Goal: Task Accomplishment & Management: Manage account settings

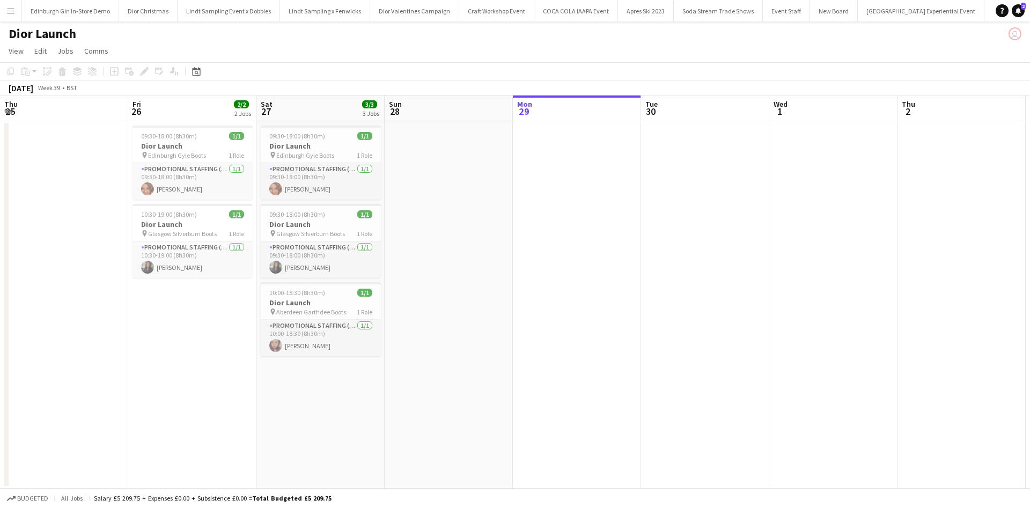
scroll to position [0, 232]
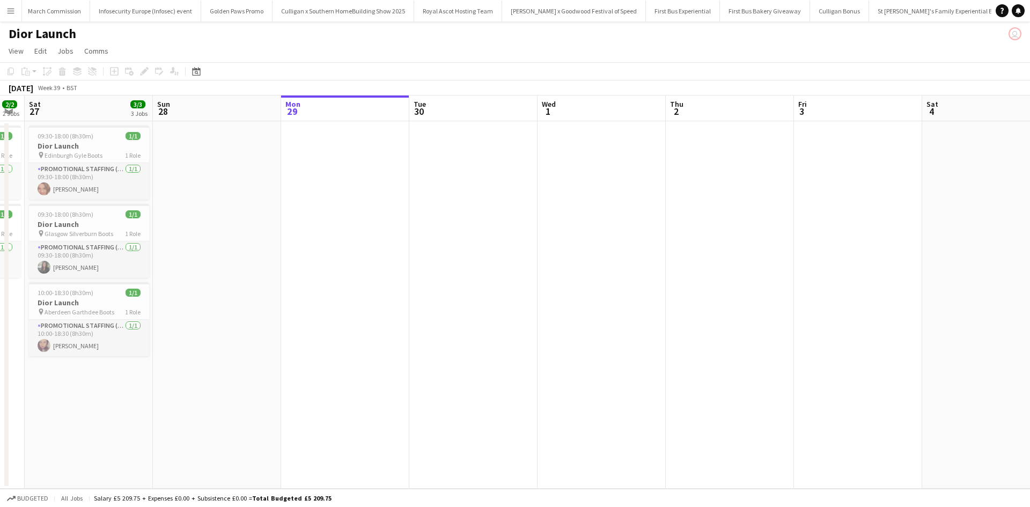
click at [12, 5] on button "Menu" at bounding box center [10, 10] width 21 height 21
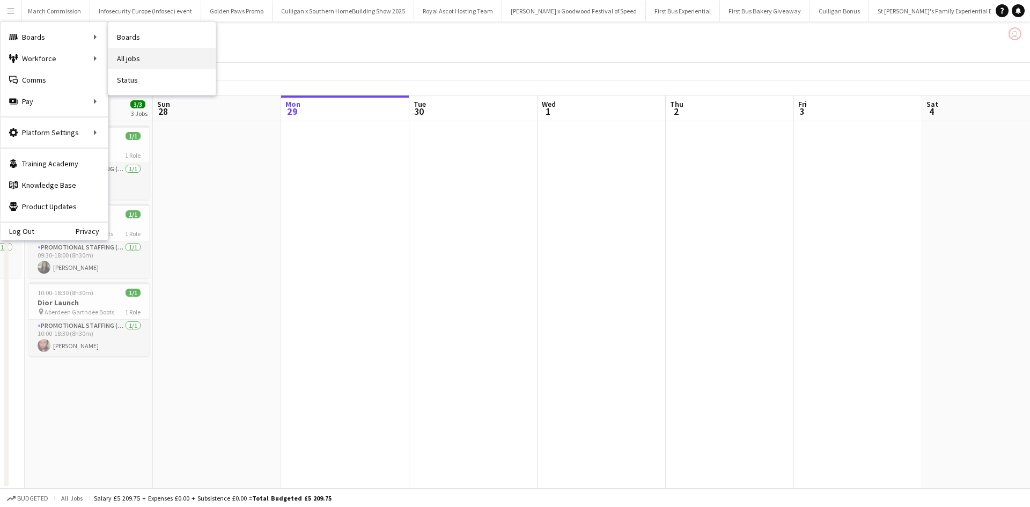
click at [114, 53] on link "All jobs" at bounding box center [161, 58] width 107 height 21
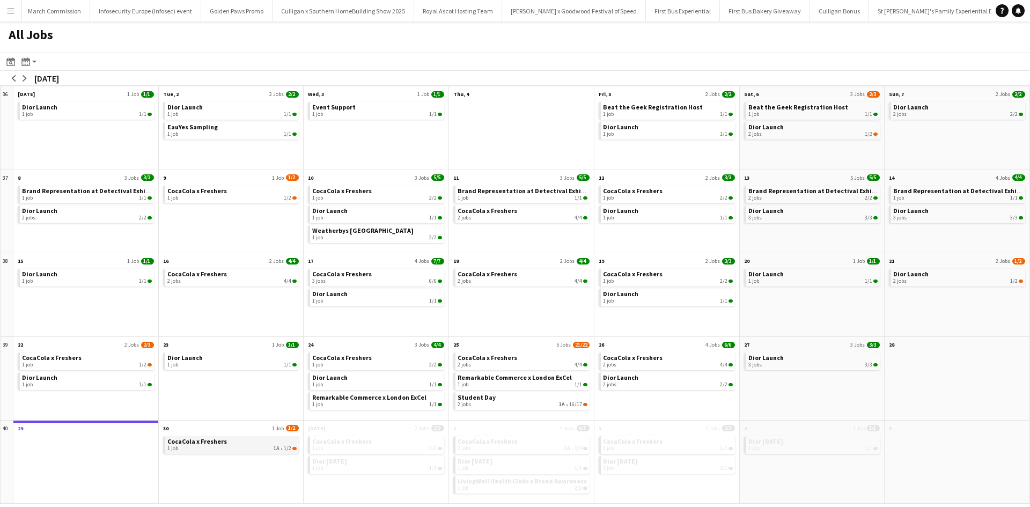
click at [216, 444] on span "CocaCola x Freshers" at bounding box center [197, 441] width 60 height 8
click at [13, 12] on app-icon "Menu" at bounding box center [10, 10] width 9 height 9
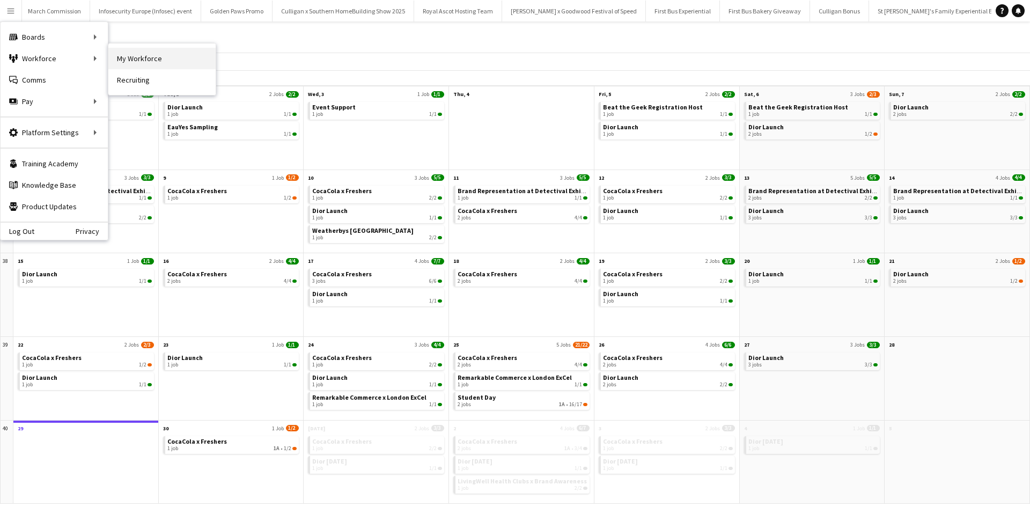
click at [129, 55] on link "My Workforce" at bounding box center [161, 58] width 107 height 21
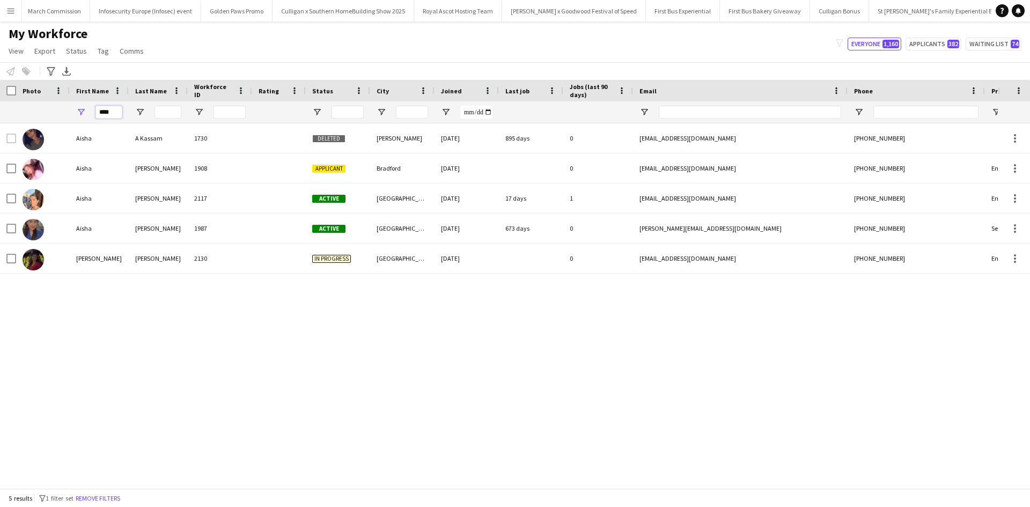
drag, startPoint x: 116, startPoint y: 112, endPoint x: 88, endPoint y: 108, distance: 28.8
click at [88, 108] on div "****" at bounding box center [99, 111] width 59 height 21
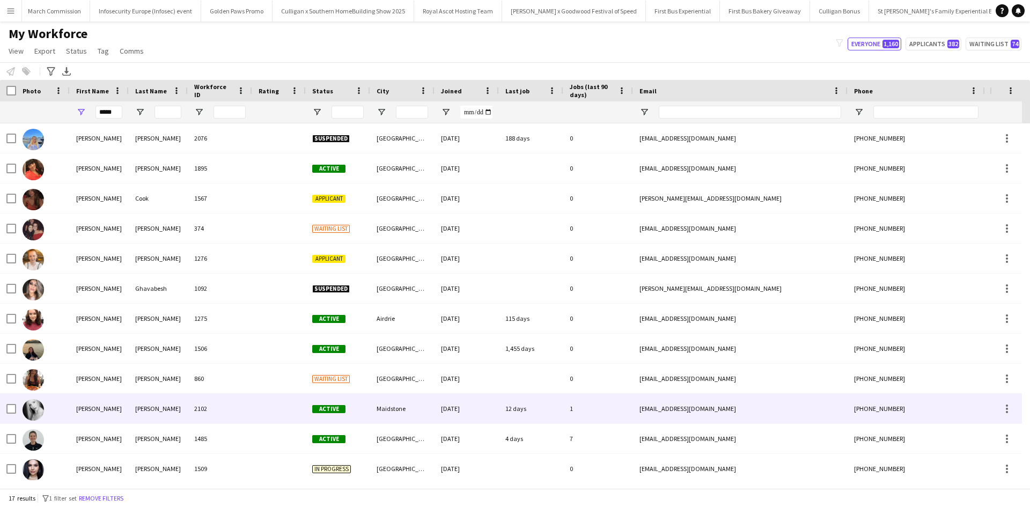
click at [84, 415] on div "Sarah" at bounding box center [99, 409] width 59 height 30
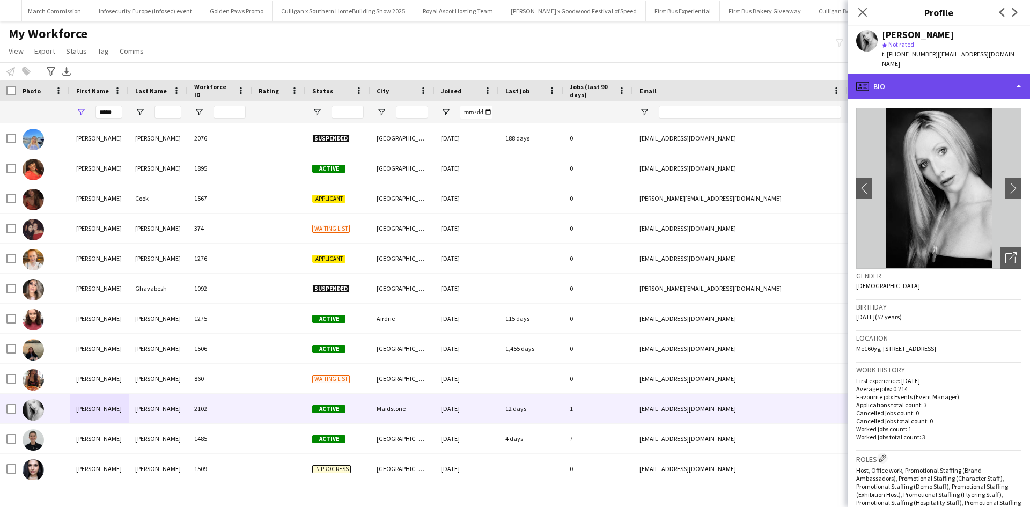
click at [952, 74] on div "profile Bio" at bounding box center [939, 87] width 182 height 26
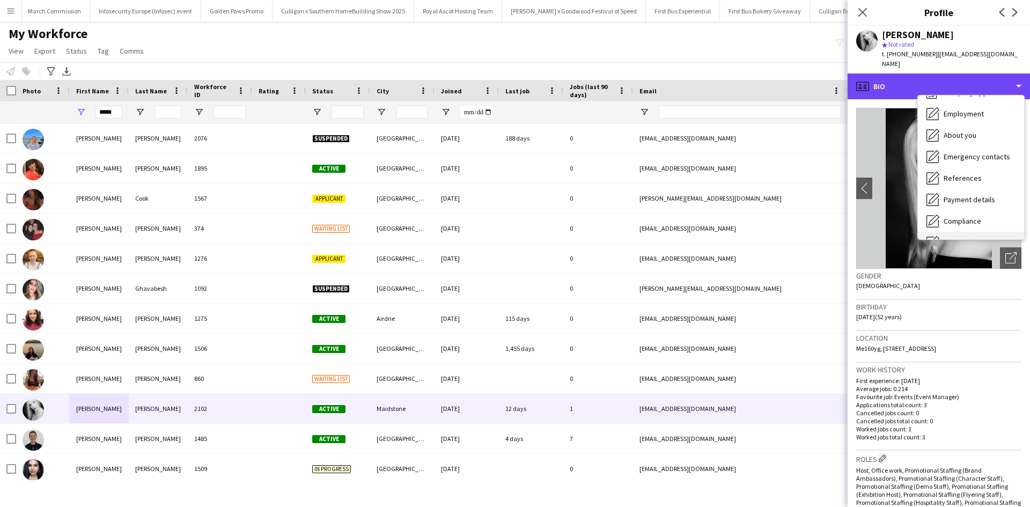
scroll to position [122, 0]
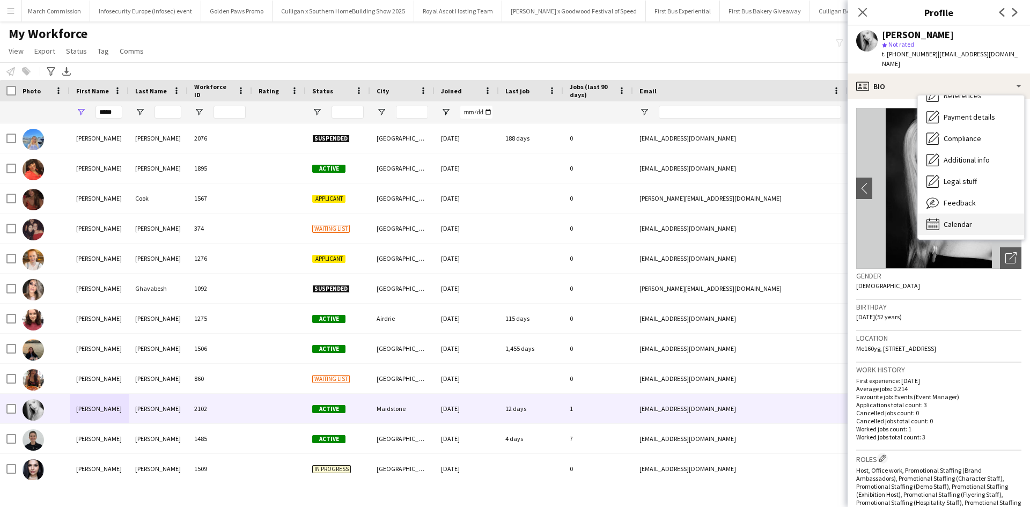
click at [962, 214] on div "Calendar Calendar" at bounding box center [971, 224] width 106 height 21
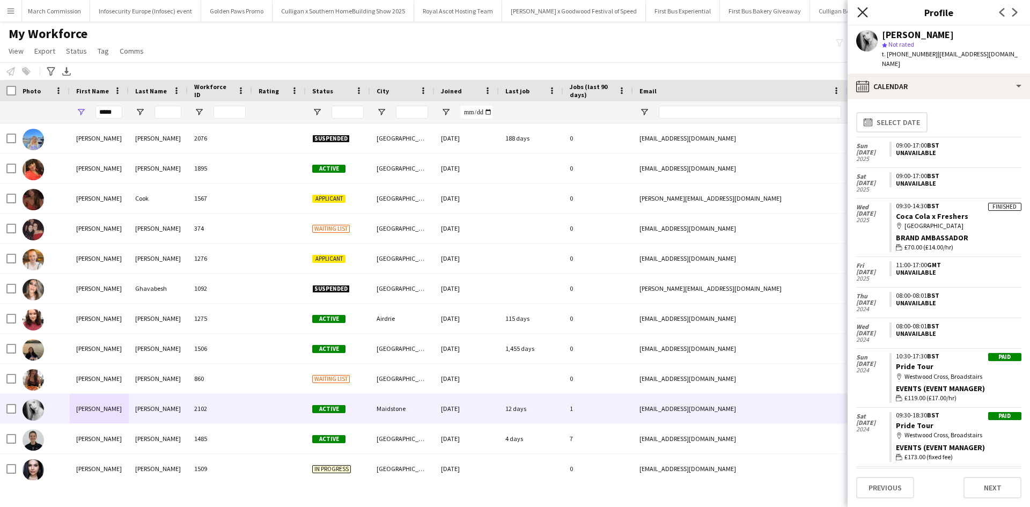
click at [861, 16] on icon "Close pop-in" at bounding box center [862, 12] width 10 height 10
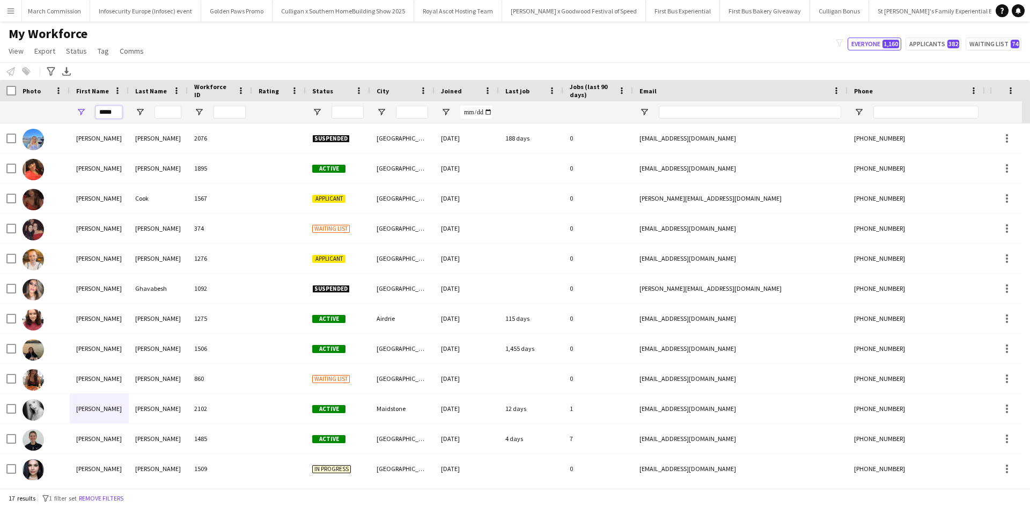
drag, startPoint x: 117, startPoint y: 111, endPoint x: 87, endPoint y: 106, distance: 30.4
click at [87, 106] on div "*****" at bounding box center [99, 111] width 59 height 21
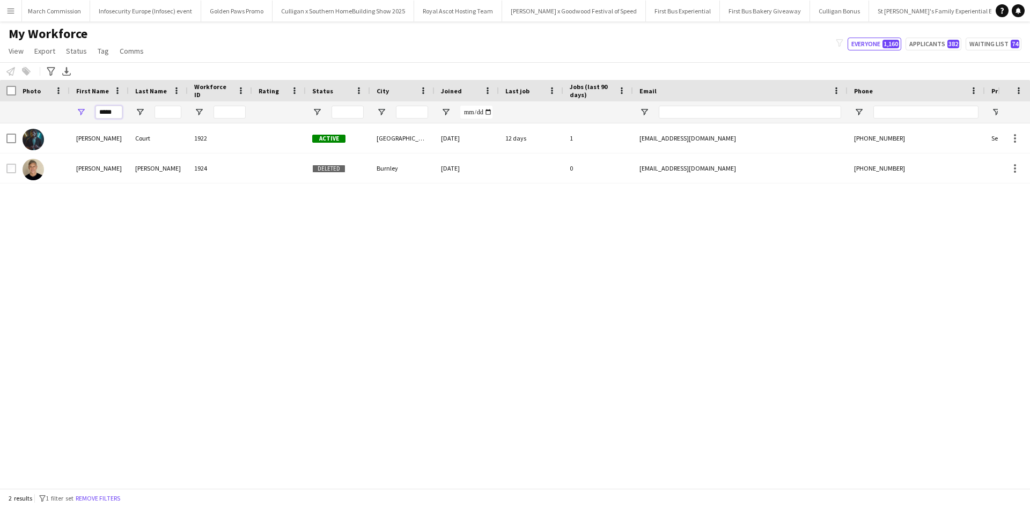
drag, startPoint x: 119, startPoint y: 110, endPoint x: 86, endPoint y: 112, distance: 33.3
click at [86, 112] on div "*****" at bounding box center [99, 111] width 59 height 21
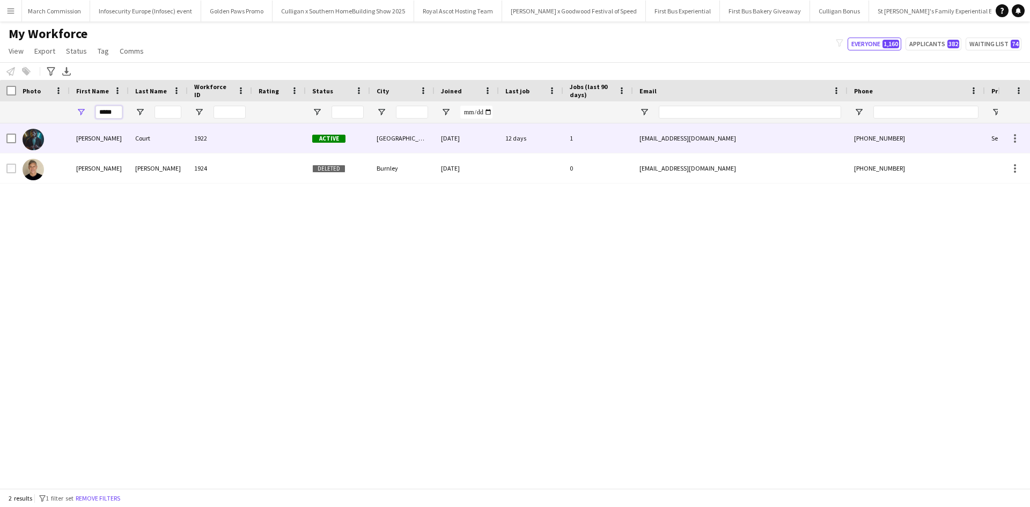
type input "*****"
click at [85, 142] on div "Craig" at bounding box center [99, 138] width 59 height 30
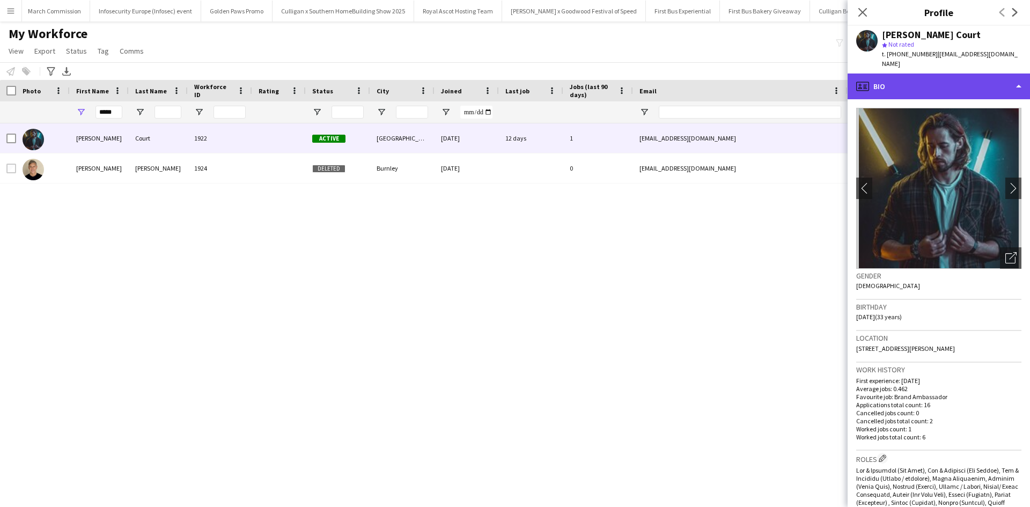
click at [916, 79] on div "profile Bio" at bounding box center [939, 87] width 182 height 26
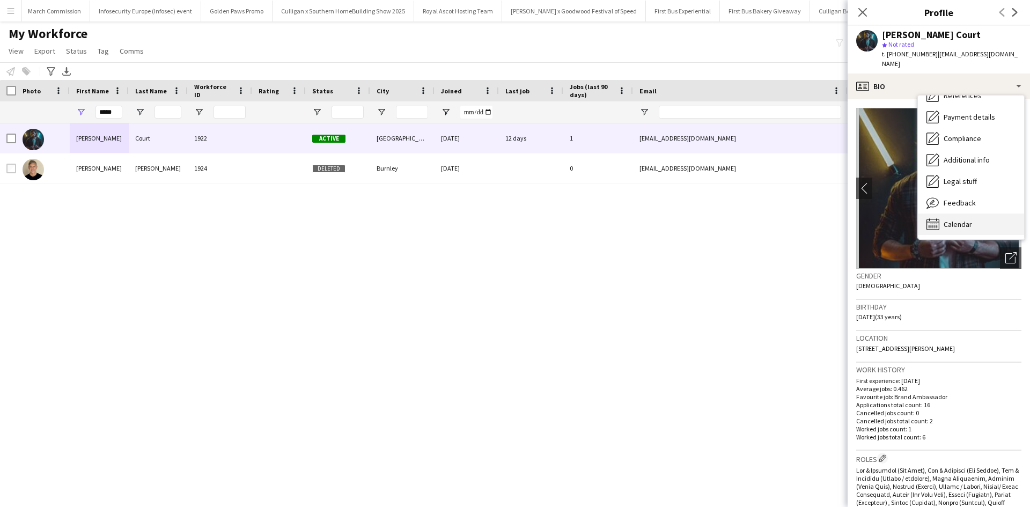
click at [960, 219] on span "Calendar" at bounding box center [958, 224] width 28 height 10
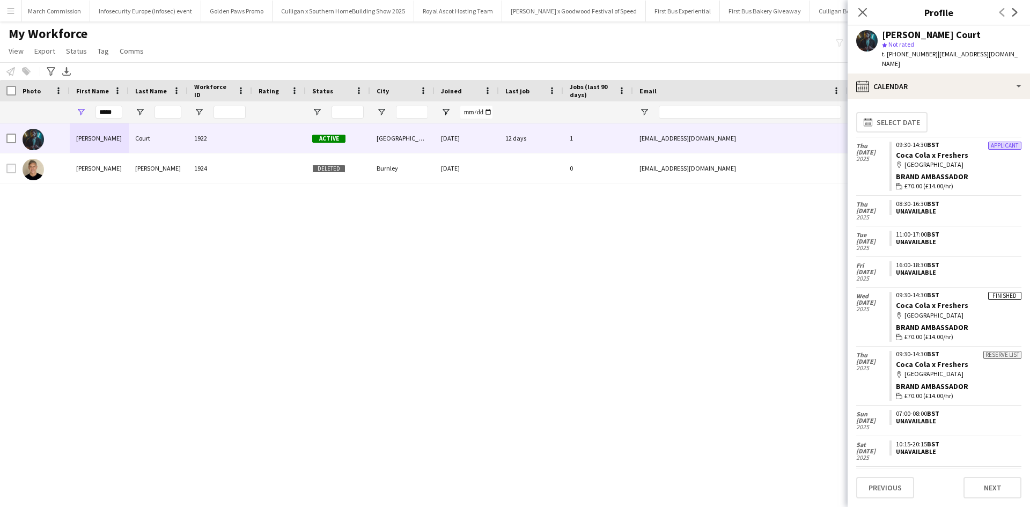
click at [6, 8] on button "Menu" at bounding box center [10, 10] width 21 height 21
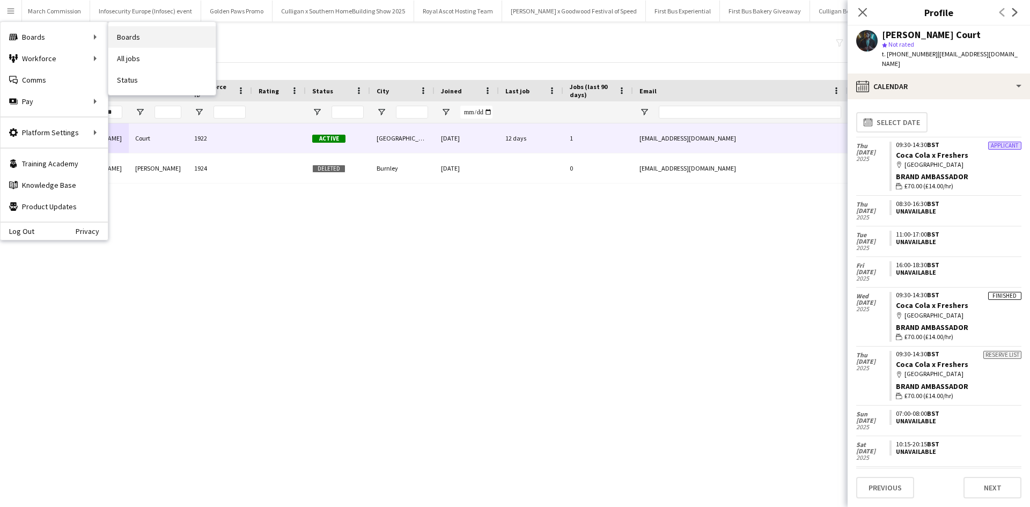
click at [136, 36] on link "Boards" at bounding box center [161, 36] width 107 height 21
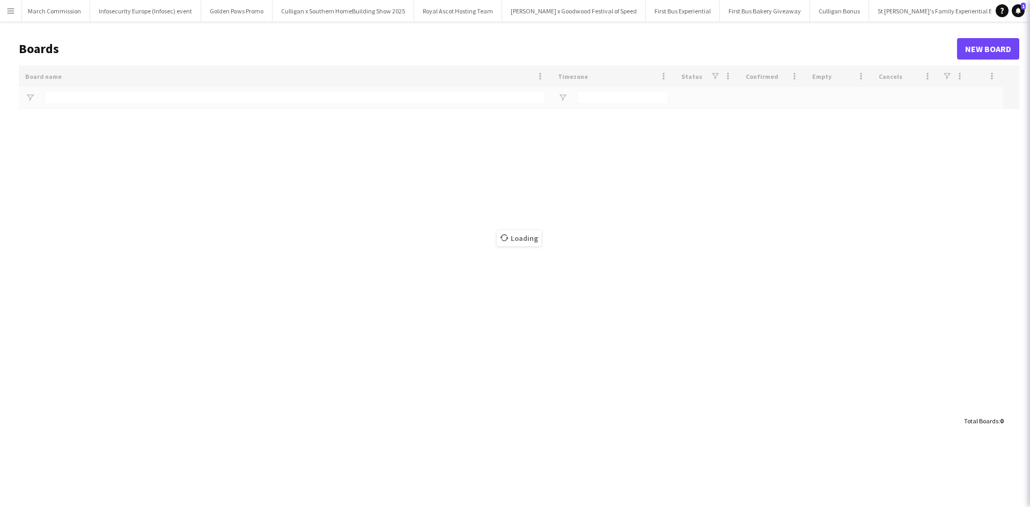
type input "**********"
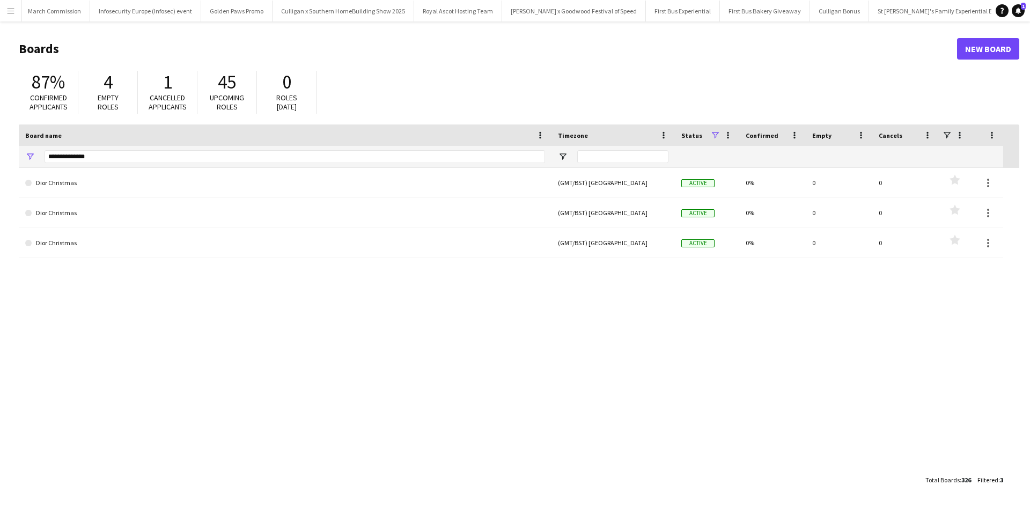
click at [9, 8] on app-icon "Menu" at bounding box center [10, 10] width 9 height 9
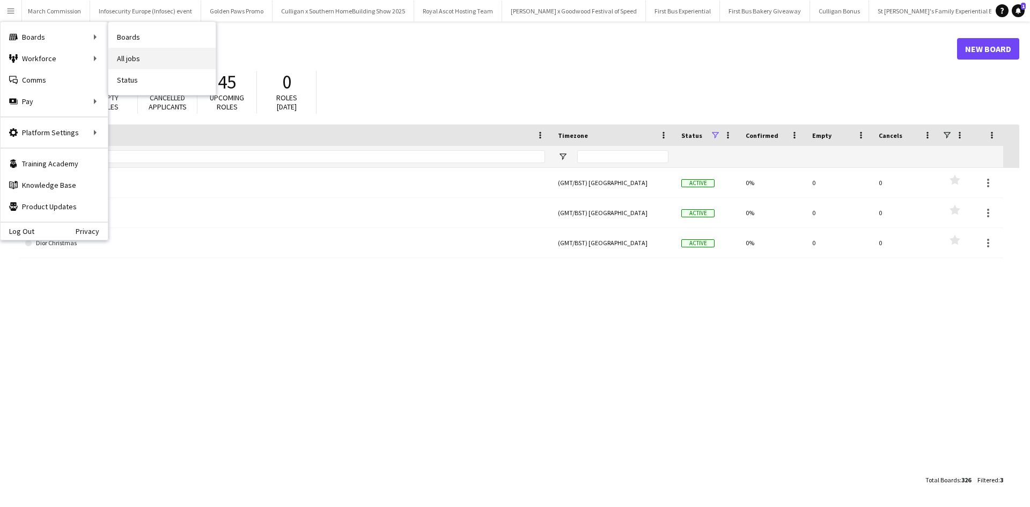
click at [129, 57] on link "All jobs" at bounding box center [161, 58] width 107 height 21
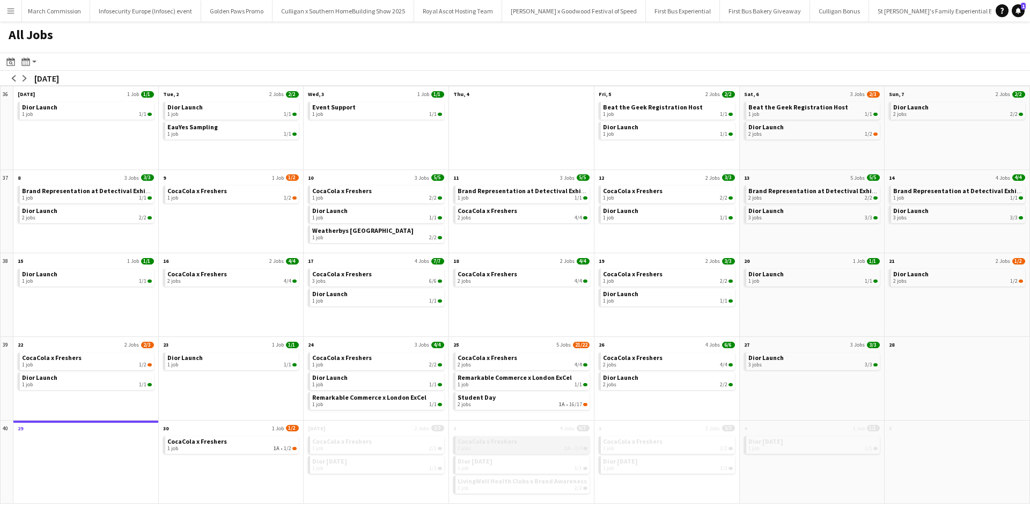
click at [543, 445] on div "2 jobs 1A • 3/4" at bounding box center [523, 448] width 130 height 6
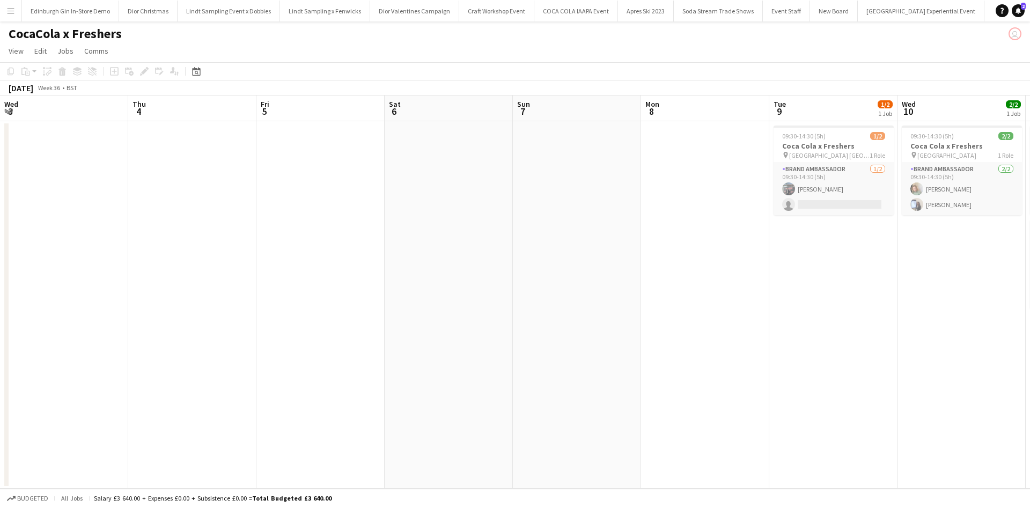
scroll to position [0, 531]
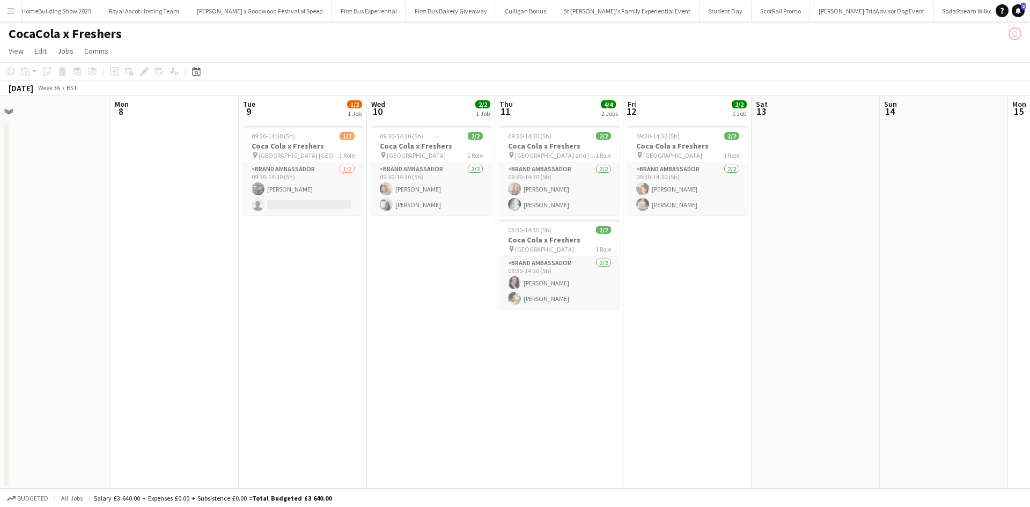
click at [8, 11] on app-icon "Menu" at bounding box center [10, 10] width 9 height 9
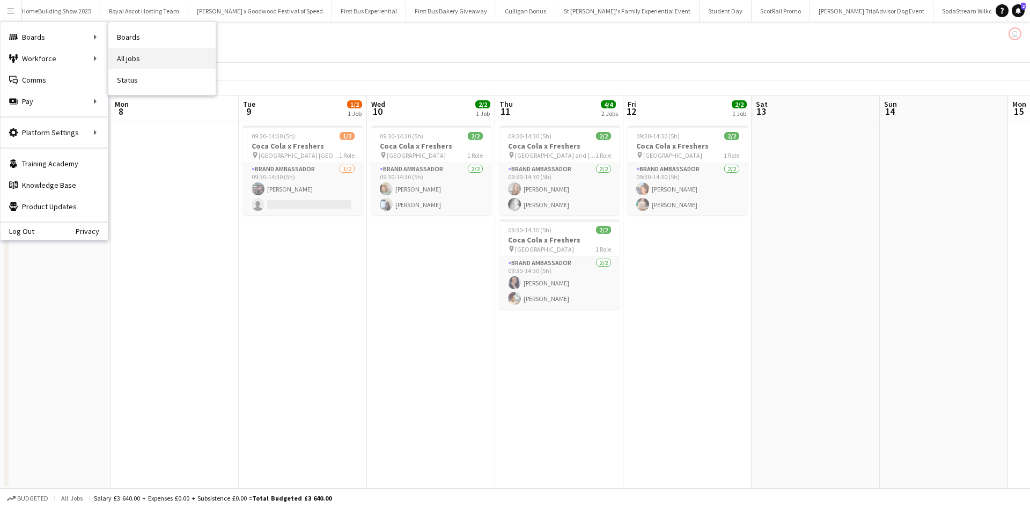
click at [157, 56] on link "All jobs" at bounding box center [161, 58] width 107 height 21
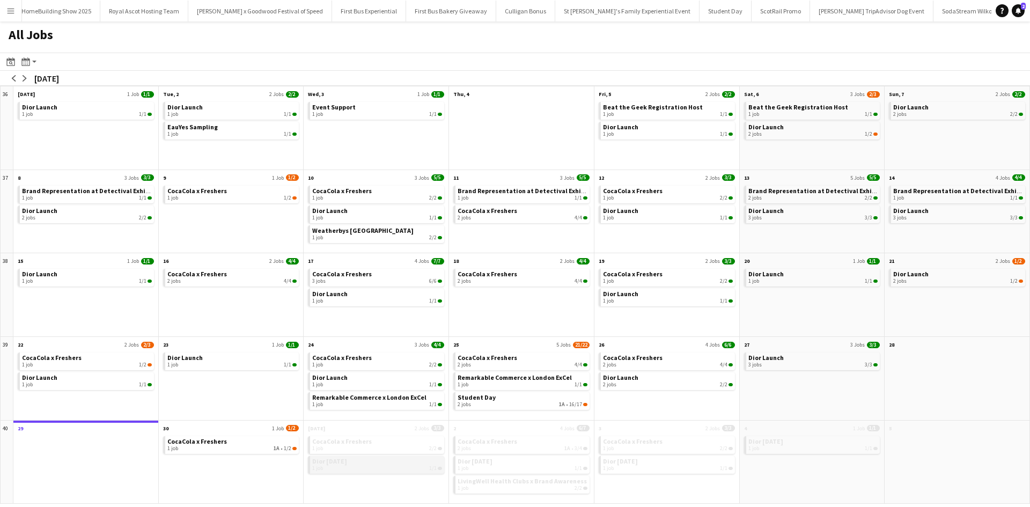
click at [394, 464] on link "Dior October 2025 1 job 1/1" at bounding box center [377, 464] width 130 height 16
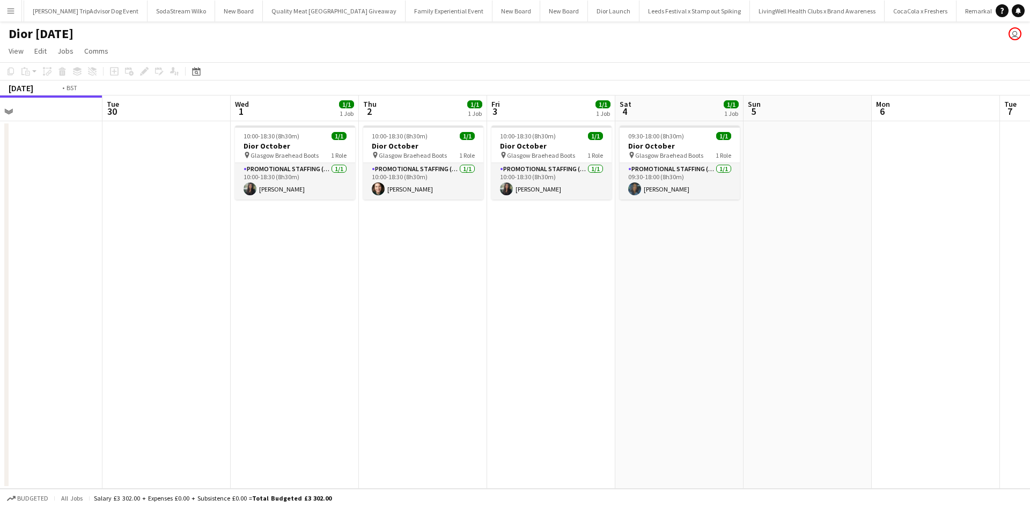
scroll to position [0, 11526]
drag, startPoint x: 564, startPoint y: 276, endPoint x: 401, endPoint y: 259, distance: 164.0
click at [401, 259] on app-calendar-viewport "Fri 26 Sat 27 Sun 28 Mon 29 Tue 30 Wed 1 1/1 1 Job Thu 2 1/1 1 Job Fri 3 1/1 1 …" at bounding box center [515, 292] width 1030 height 393
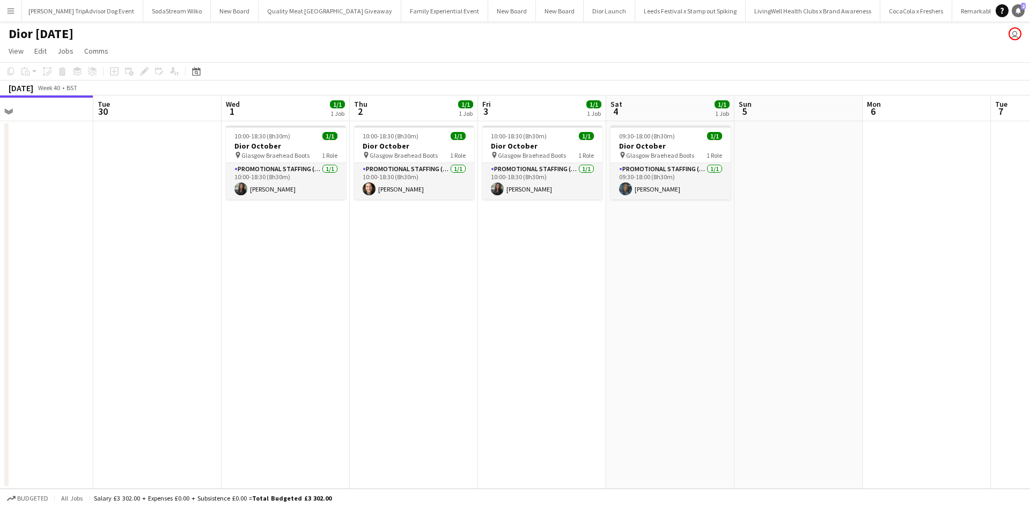
click at [1024, 9] on span "2" at bounding box center [1023, 6] width 5 height 7
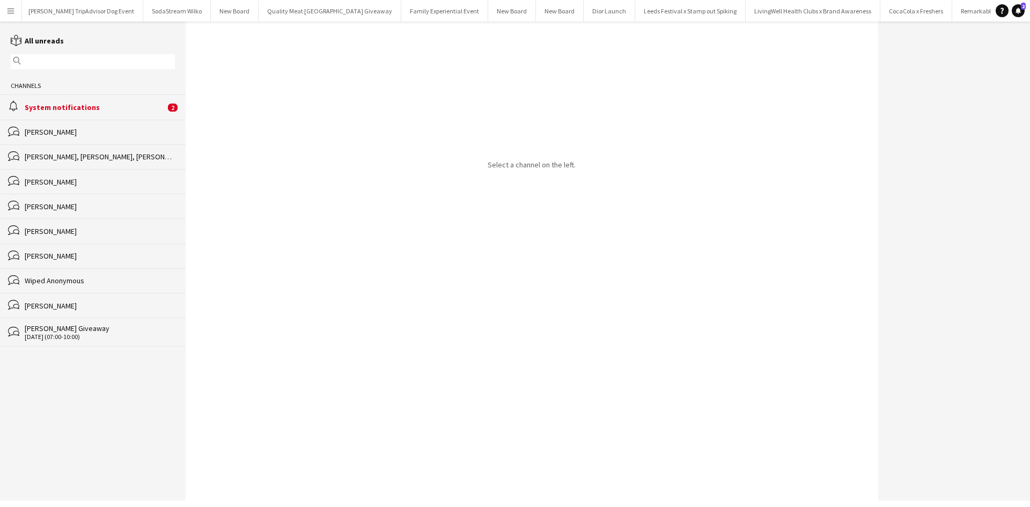
click at [71, 108] on div "System notifications" at bounding box center [95, 107] width 141 height 10
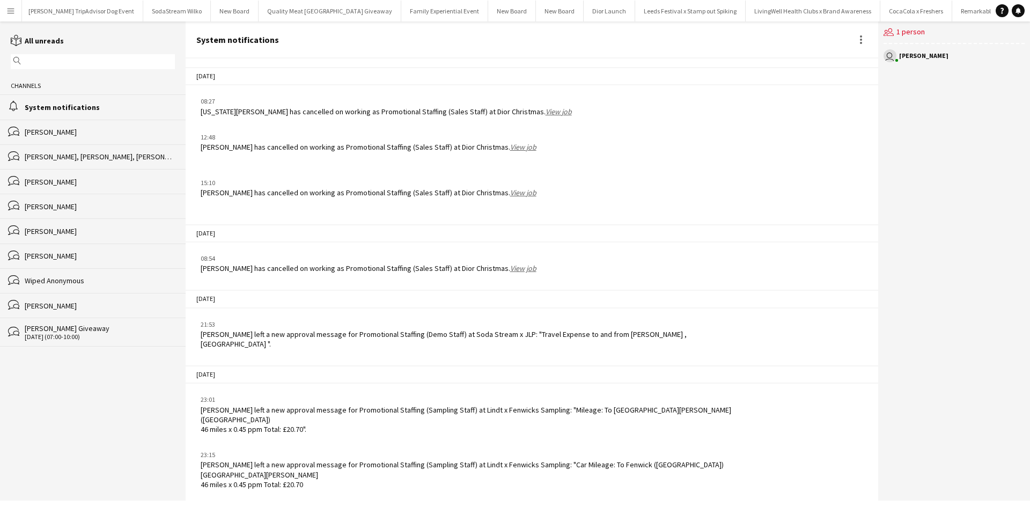
scroll to position [1599, 0]
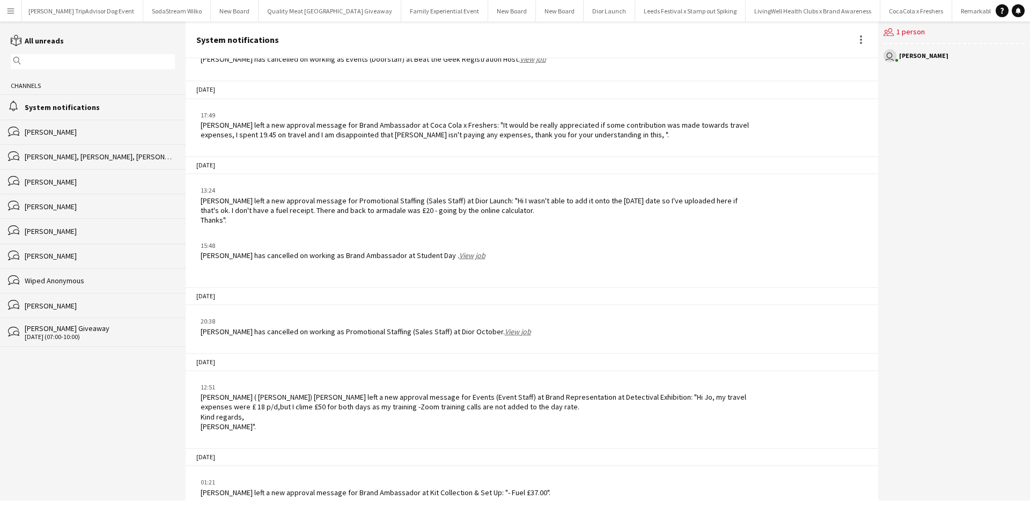
click at [6, 11] on button "Menu" at bounding box center [10, 10] width 21 height 21
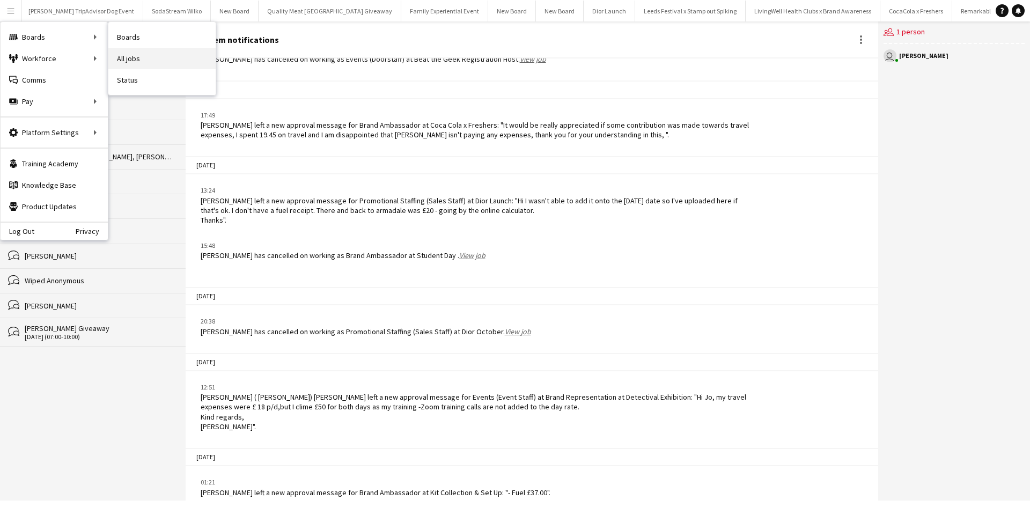
click at [129, 54] on link "All jobs" at bounding box center [161, 58] width 107 height 21
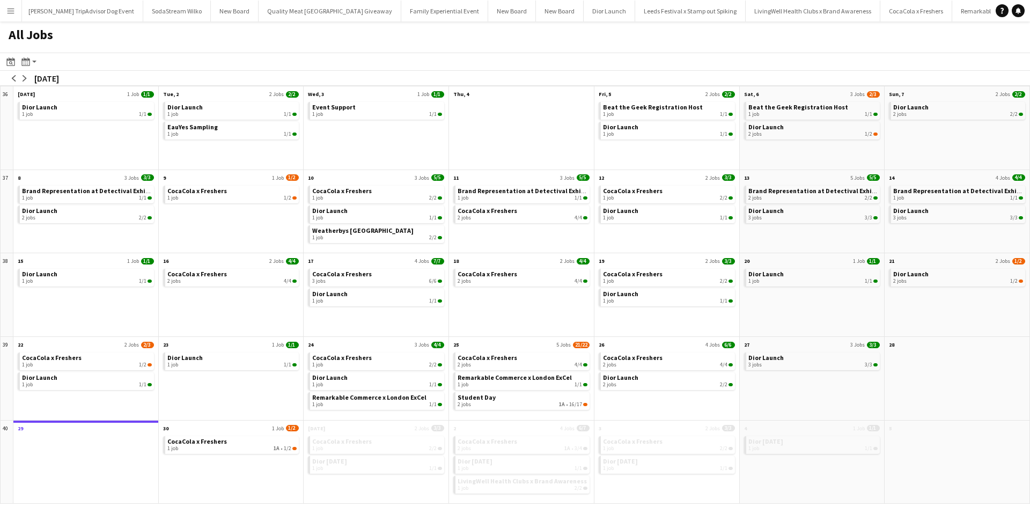
click at [12, 16] on button "Menu" at bounding box center [10, 10] width 21 height 21
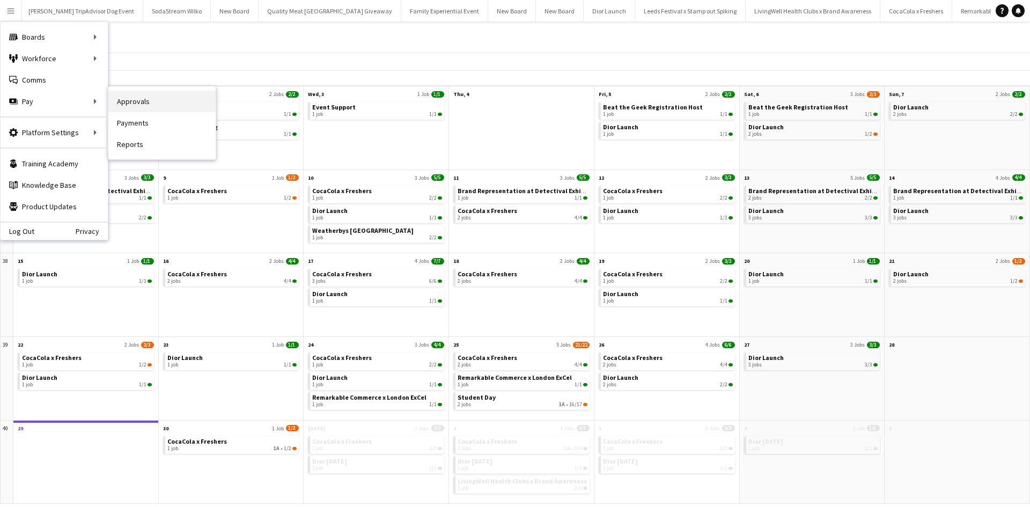
click at [152, 98] on link "Approvals" at bounding box center [161, 101] width 107 height 21
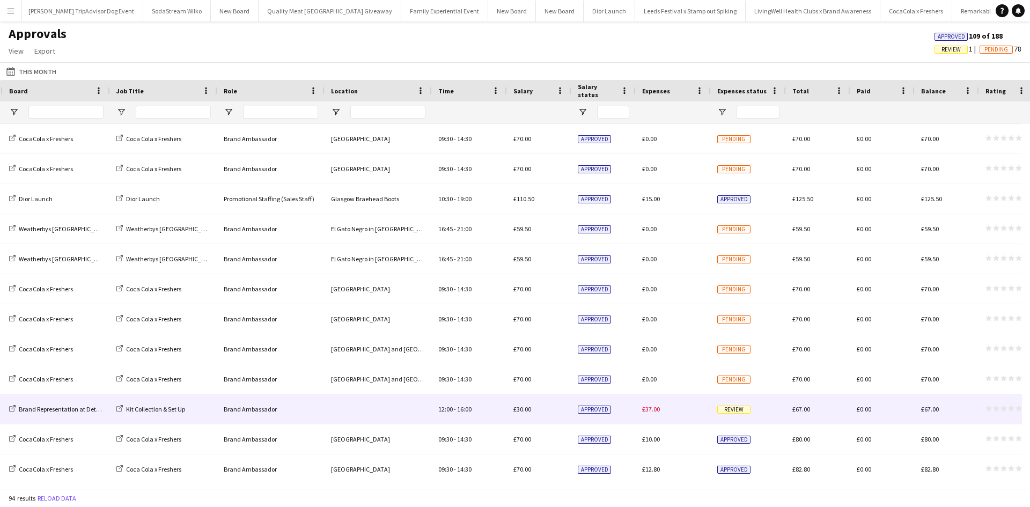
scroll to position [429, 0]
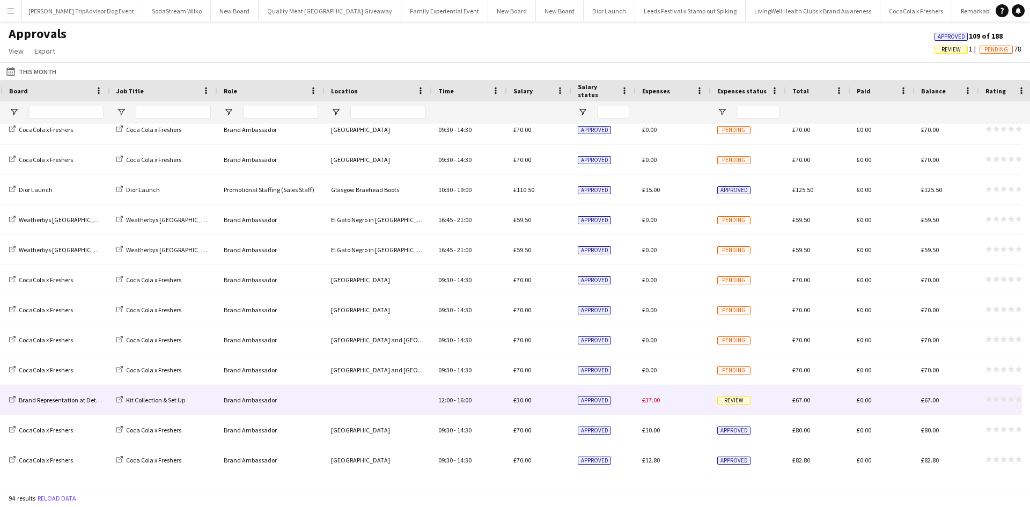
click at [737, 403] on span "Review" at bounding box center [733, 401] width 33 height 8
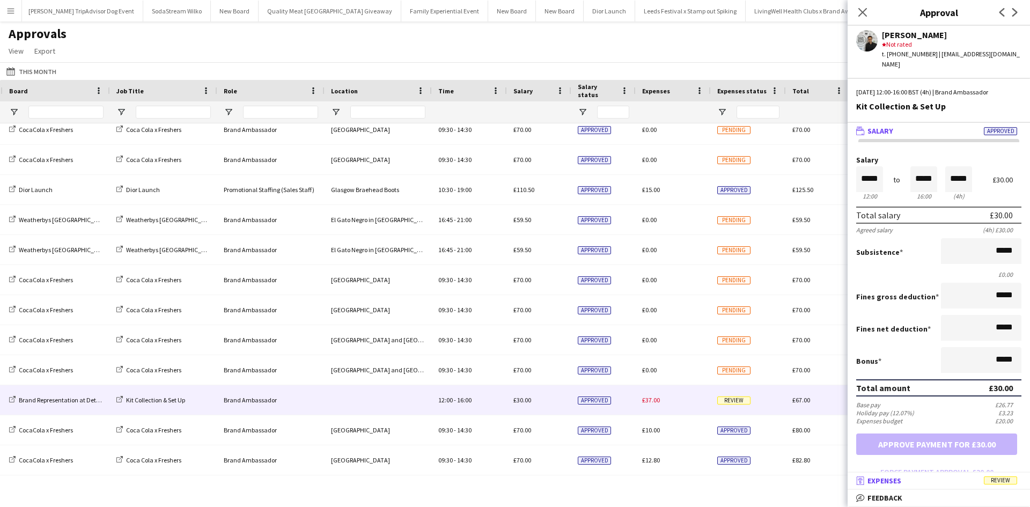
click at [1002, 479] on span "Review" at bounding box center [1000, 480] width 33 height 8
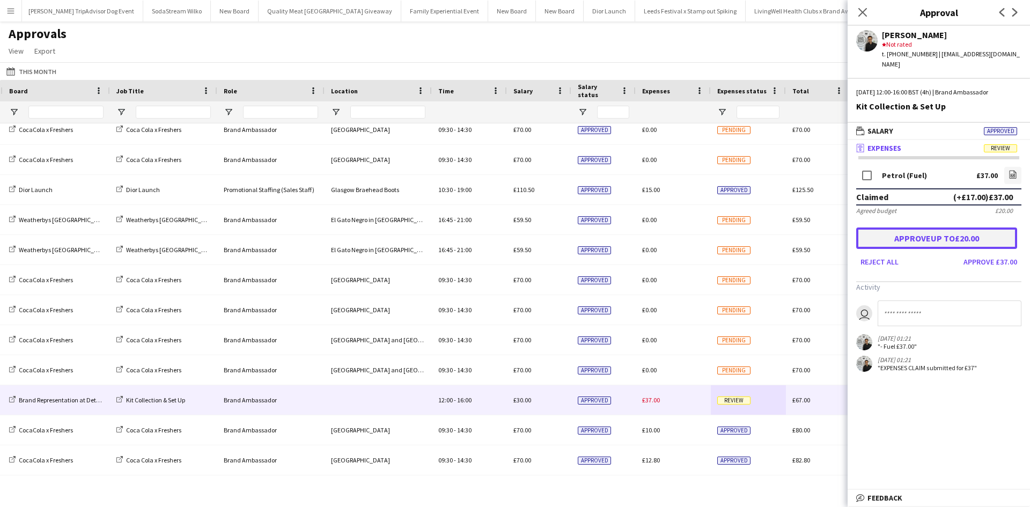
click at [977, 233] on button "Approve up to £20.00" at bounding box center [936, 237] width 161 height 21
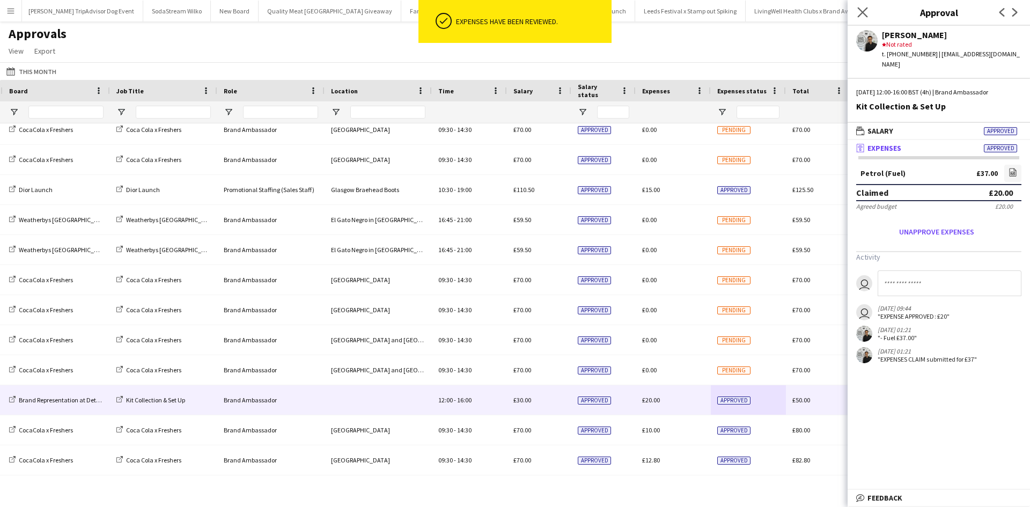
click at [869, 13] on app-icon "Close pop-in" at bounding box center [863, 13] width 16 height 16
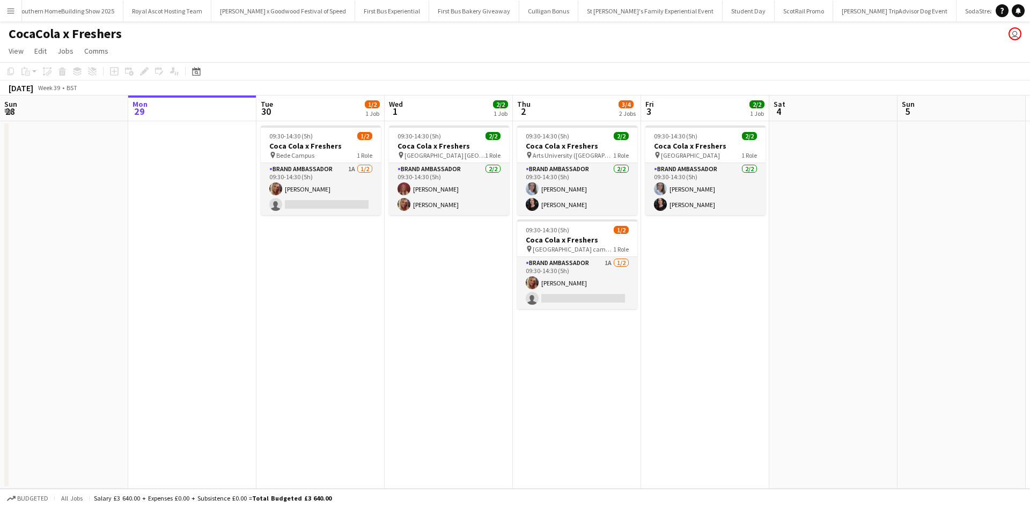
scroll to position [0, 10736]
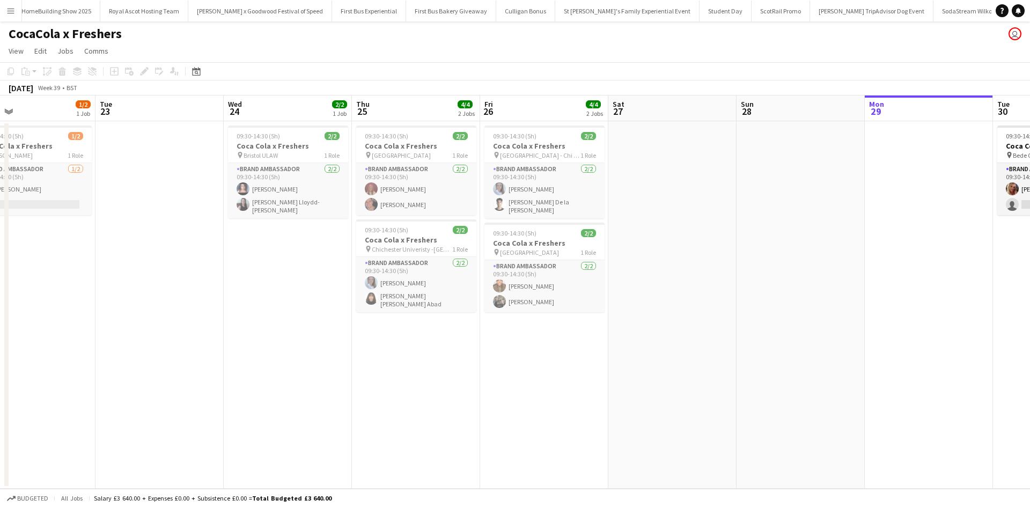
drag, startPoint x: 204, startPoint y: 295, endPoint x: 824, endPoint y: 283, distance: 619.3
click at [824, 283] on app-calendar-viewport "Sun 21 Mon 22 1/2 1 Job Tue 23 Wed 24 2/2 1 Job Thu 25 4/4 2 Jobs Fri 26 4/4 2 …" at bounding box center [515, 292] width 1030 height 393
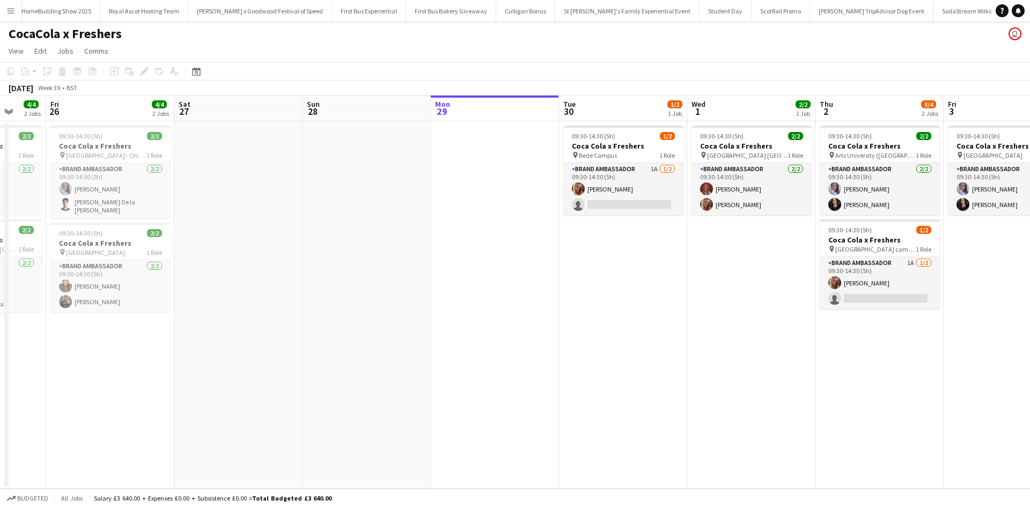
scroll to position [0, 340]
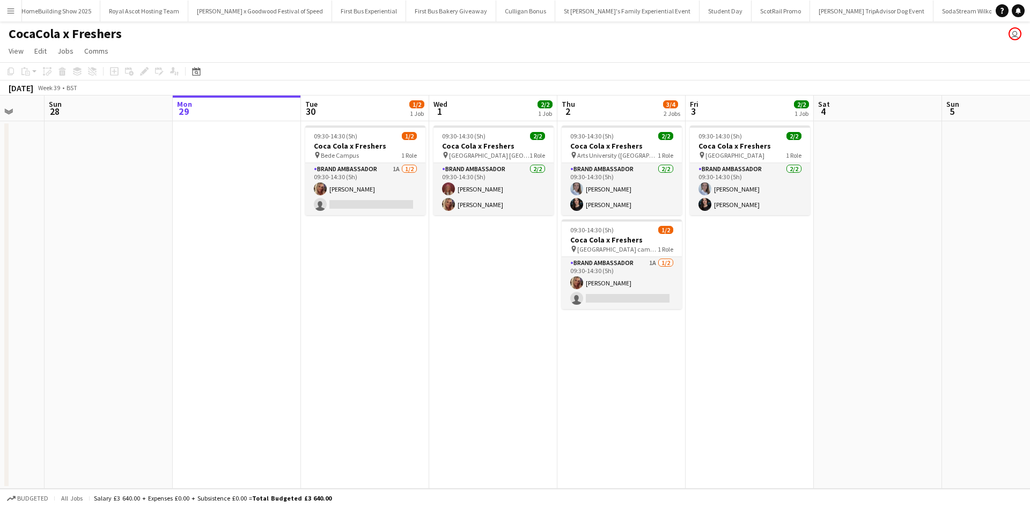
drag, startPoint x: 781, startPoint y: 295, endPoint x: 207, endPoint y: 208, distance: 581.1
click at [207, 208] on app-calendar-viewport "Thu 25 4/4 2 Jobs Fri 26 4/4 2 Jobs Sat 27 Sun 28 Mon 29 Tue 30 1/2 1 Job Wed 1…" at bounding box center [515, 292] width 1030 height 393
click at [4, 11] on button "Menu" at bounding box center [10, 10] width 21 height 21
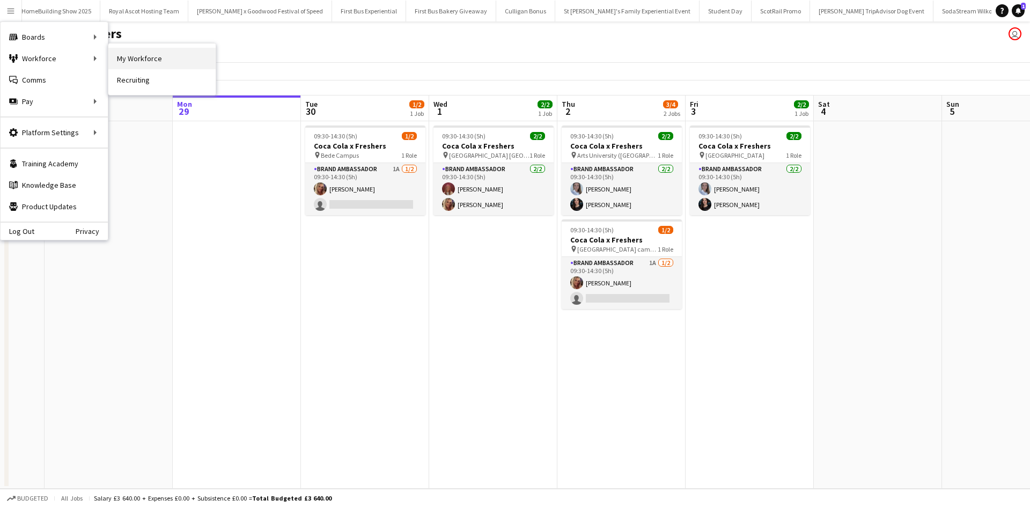
click at [120, 53] on link "My Workforce" at bounding box center [161, 58] width 107 height 21
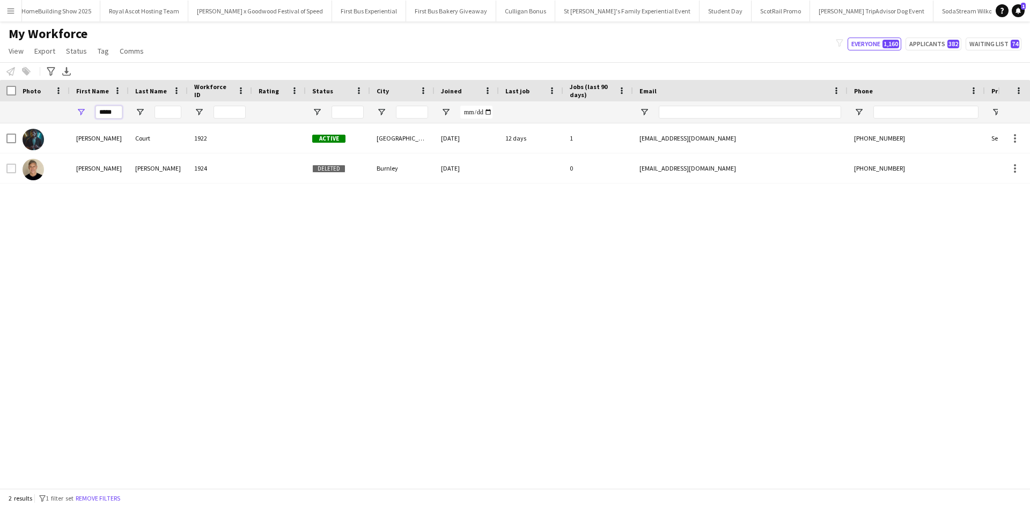
drag, startPoint x: 112, startPoint y: 115, endPoint x: 90, endPoint y: 113, distance: 21.5
click at [91, 113] on div "*****" at bounding box center [99, 111] width 59 height 21
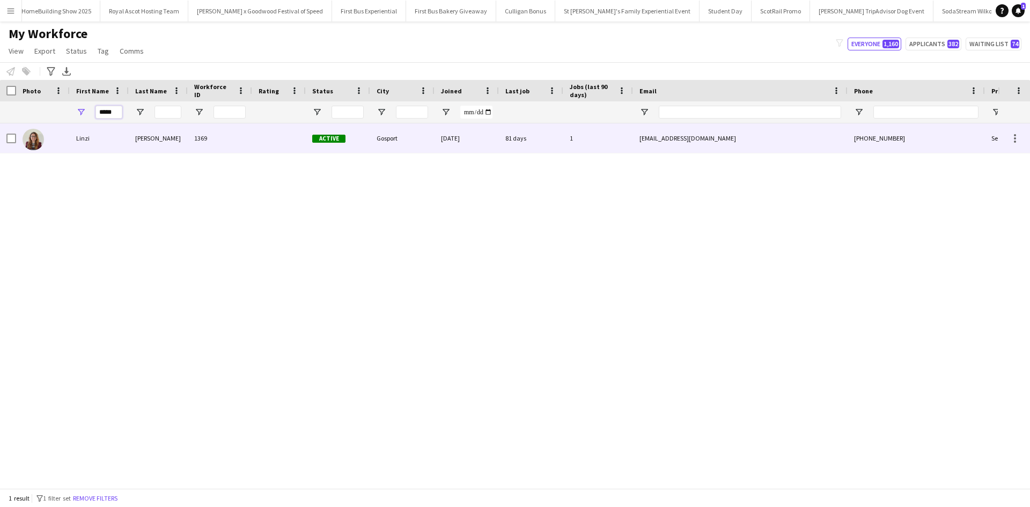
type input "*****"
click at [85, 143] on div "Linzi" at bounding box center [99, 138] width 59 height 30
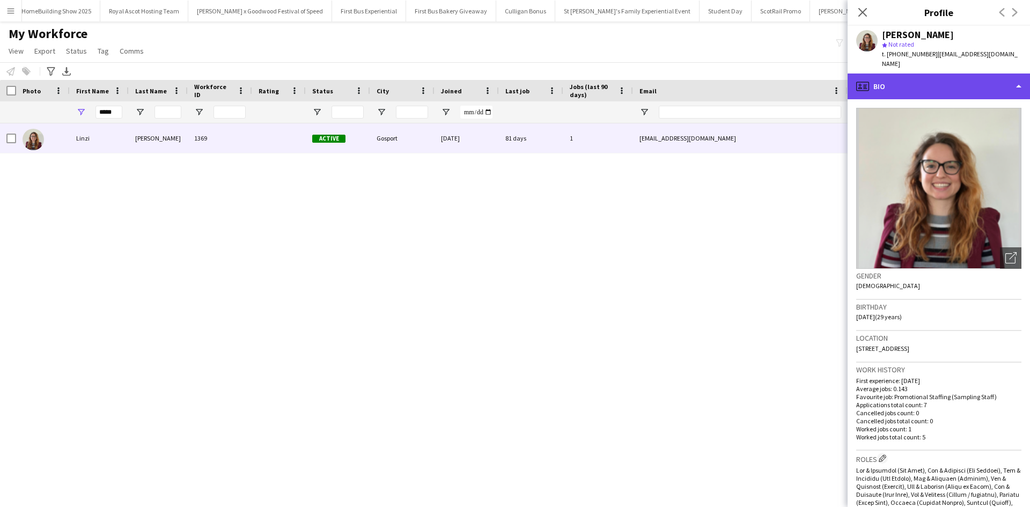
click at [907, 78] on div "profile Bio" at bounding box center [939, 87] width 182 height 26
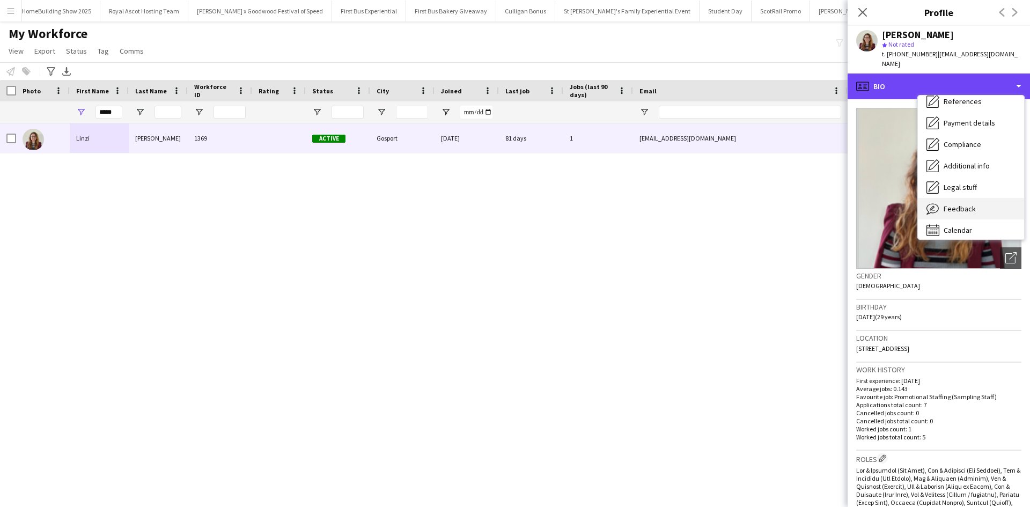
scroll to position [122, 0]
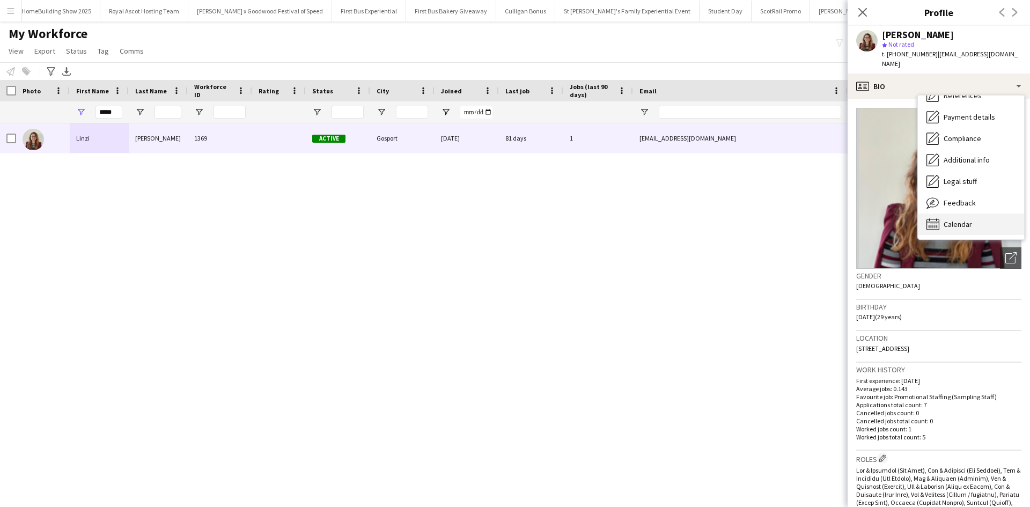
click at [980, 215] on div "Calendar Calendar" at bounding box center [971, 224] width 106 height 21
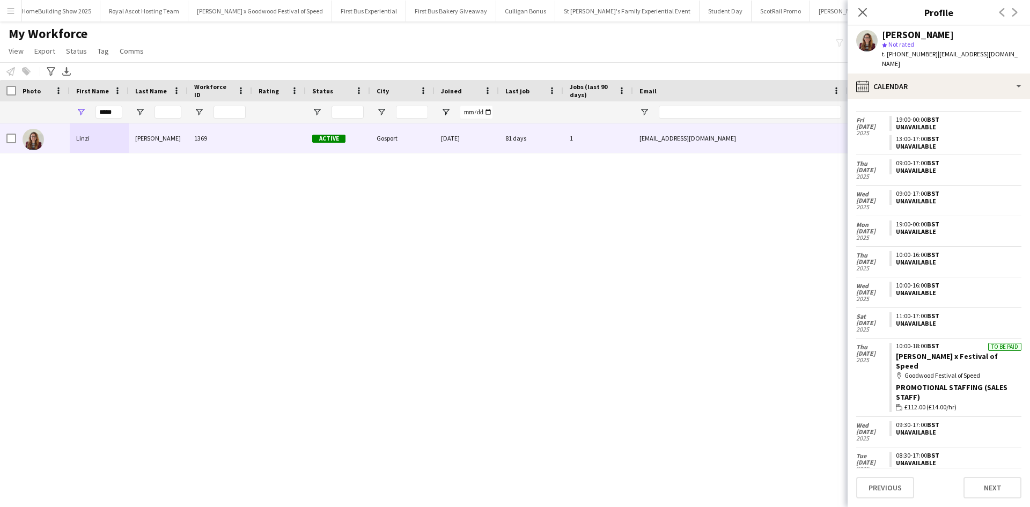
scroll to position [185, 0]
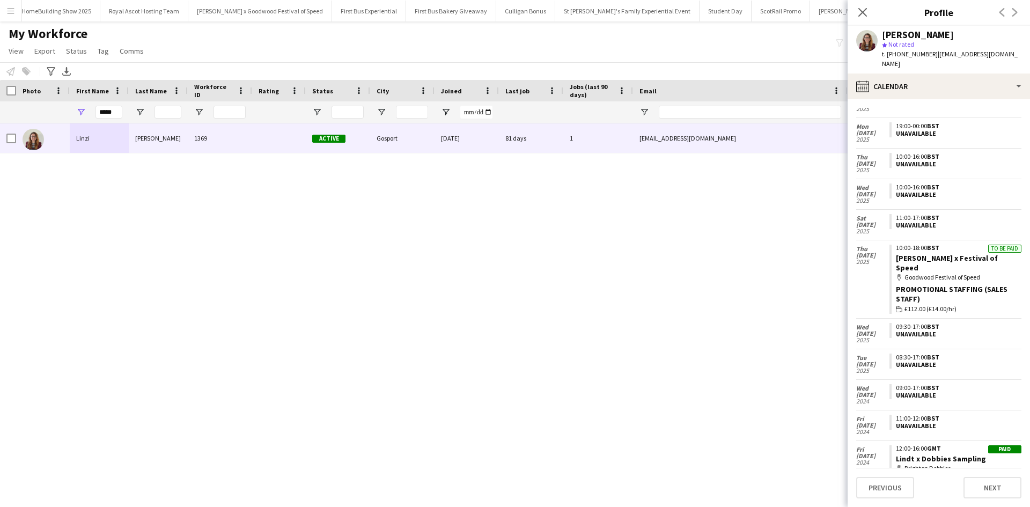
click at [11, 10] on app-icon "Menu" at bounding box center [10, 10] width 9 height 9
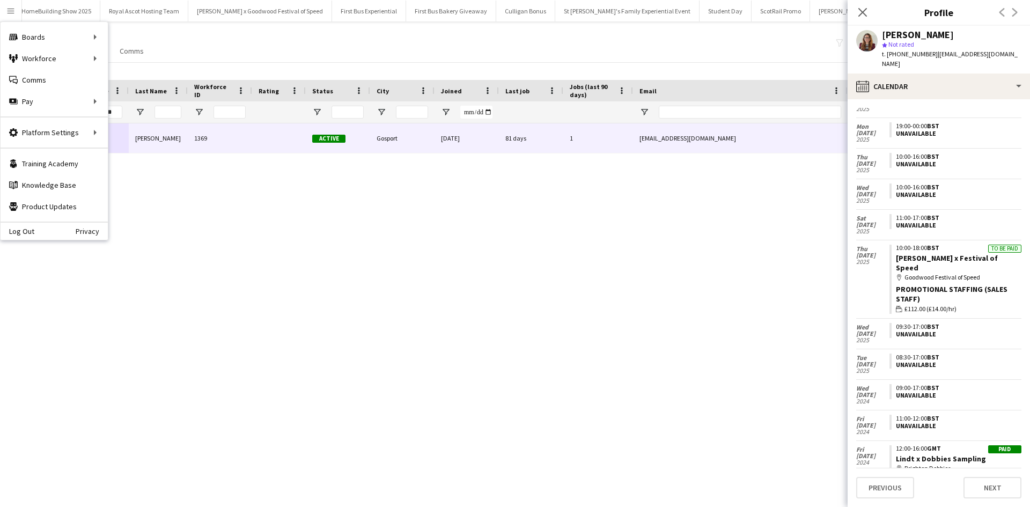
click at [180, 44] on div "My Workforce View Views Default view New view Update view Delete view Edit name…" at bounding box center [515, 44] width 1030 height 36
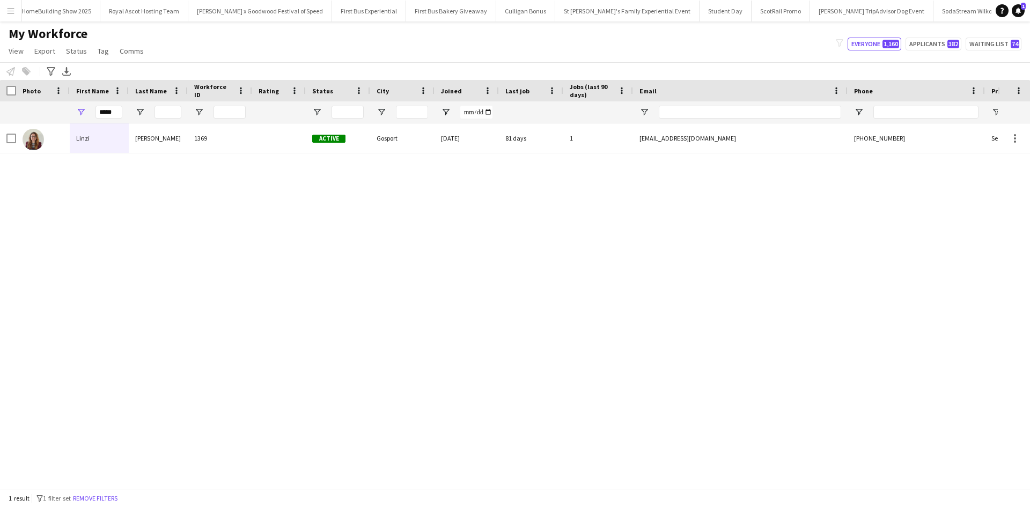
click at [12, 10] on app-icon "Menu" at bounding box center [10, 10] width 9 height 9
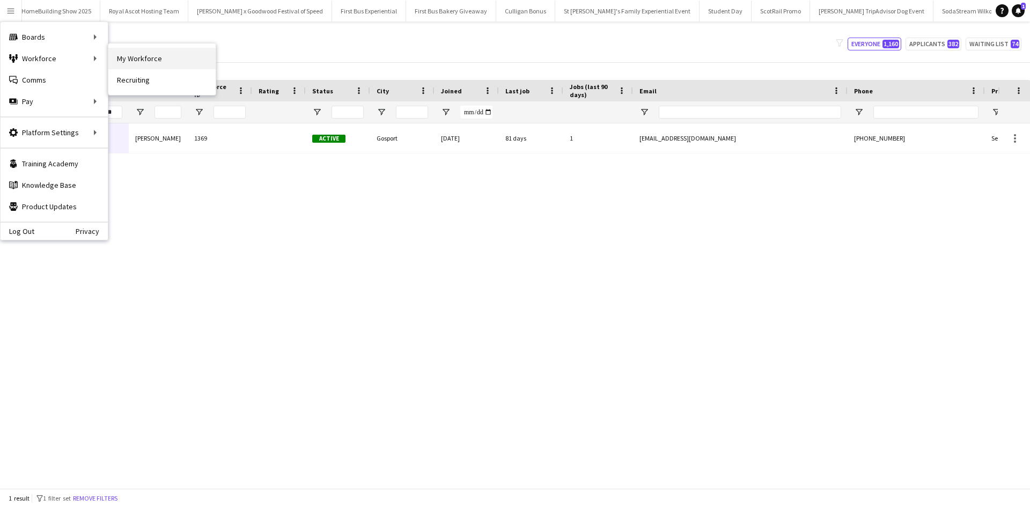
click at [128, 55] on link "My Workforce" at bounding box center [161, 58] width 107 height 21
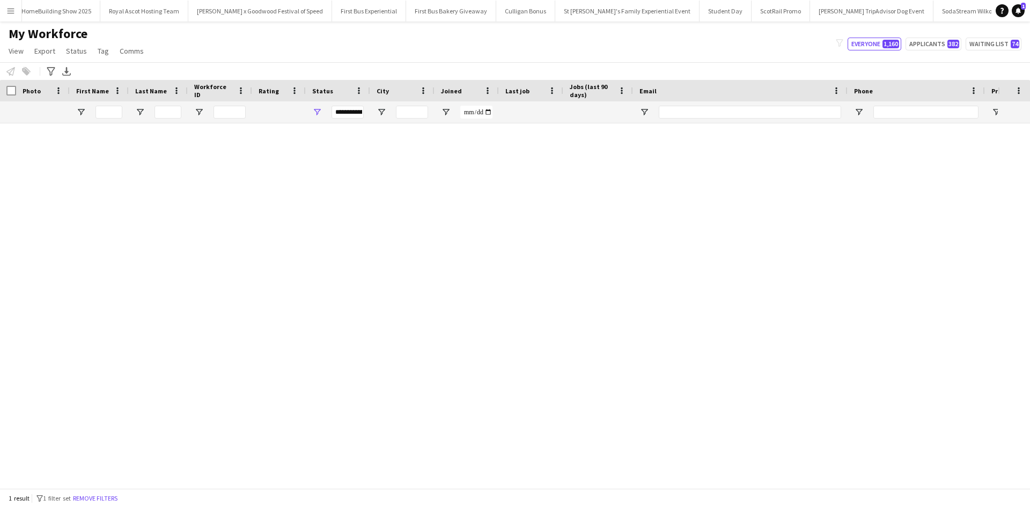
type input "*****"
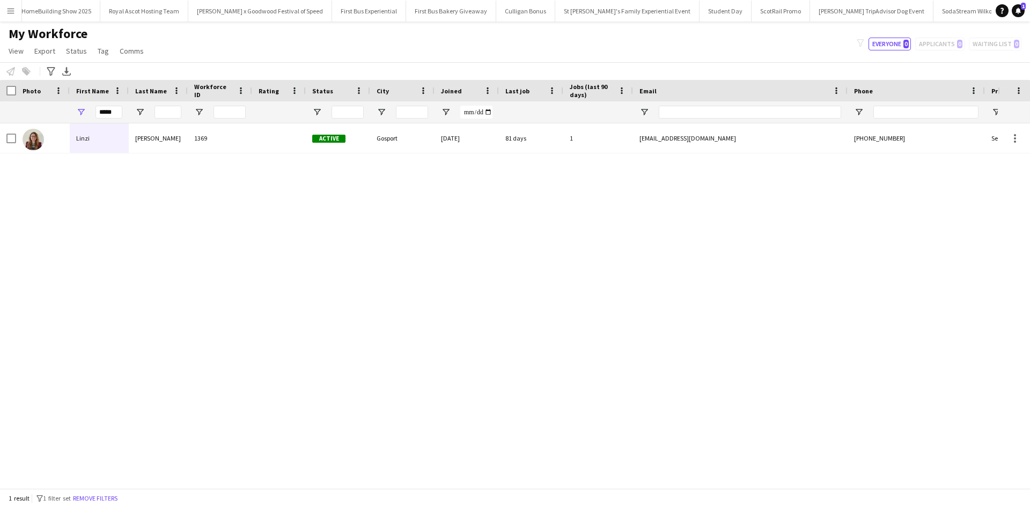
click at [8, 12] on app-icon "Menu" at bounding box center [10, 10] width 9 height 9
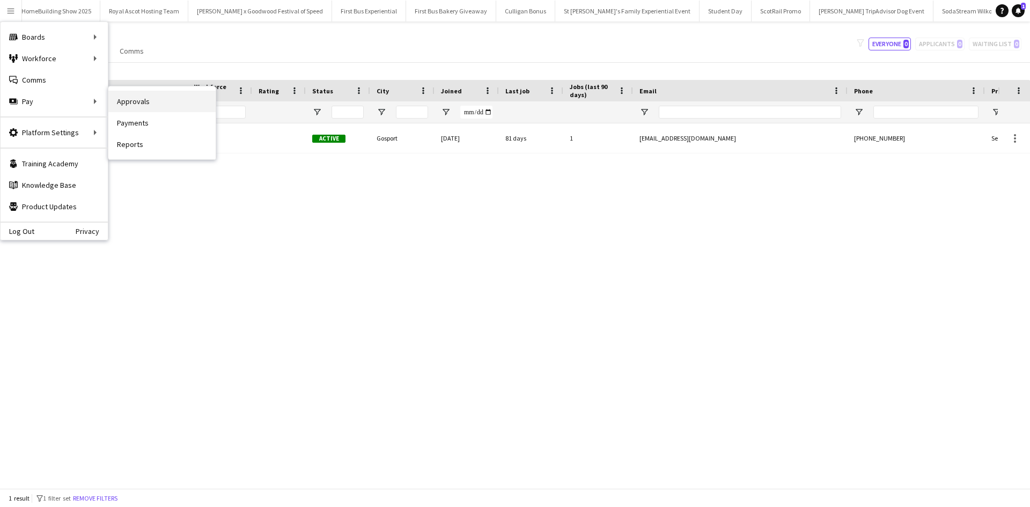
click at [132, 111] on link "Approvals" at bounding box center [161, 101] width 107 height 21
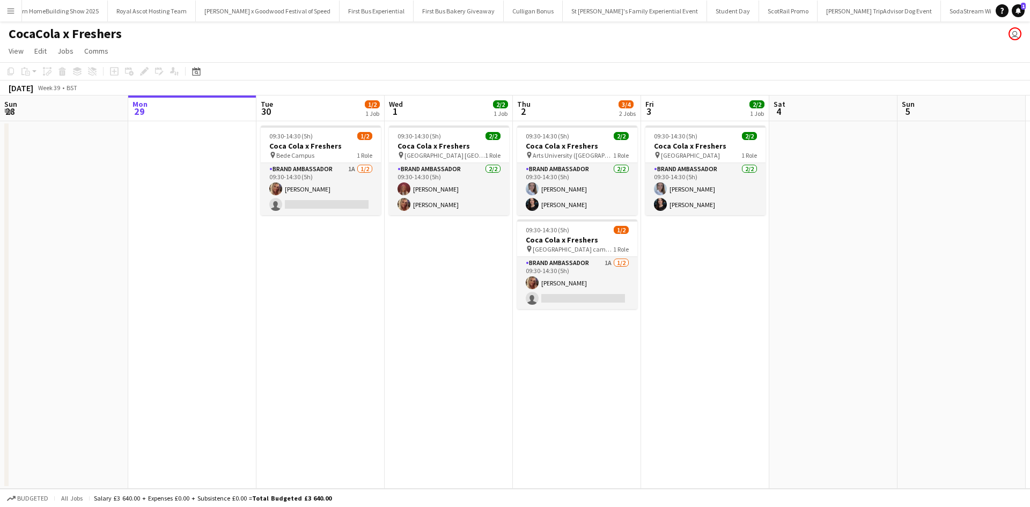
scroll to position [0, 10736]
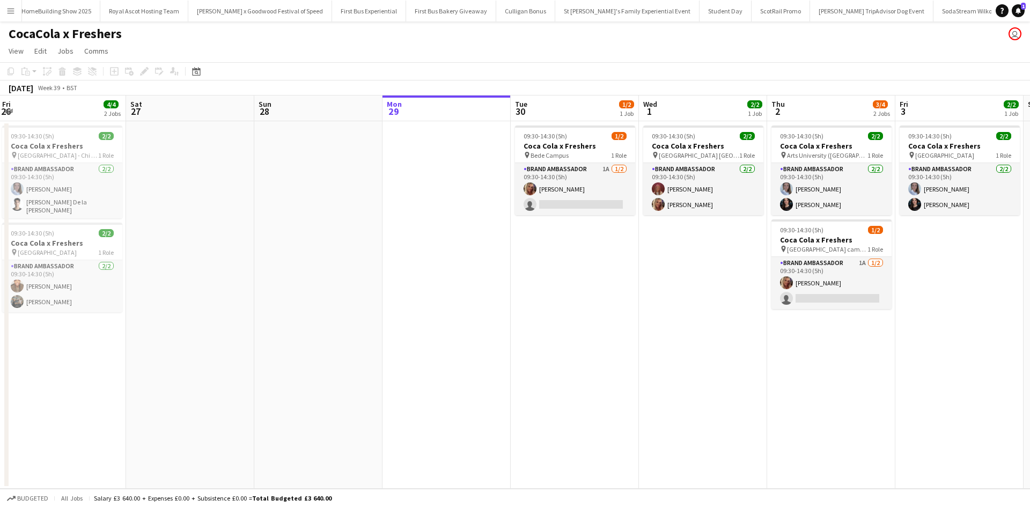
drag, startPoint x: 116, startPoint y: 256, endPoint x: 789, endPoint y: 237, distance: 673.1
click at [789, 237] on app-calendar-viewport "Wed 24 Thu 25 4/4 2 Jobs Fri 26 4/4 2 Jobs Sat 27 Sun 28 Mon 29 Tue 30 1/2 1 Jo…" at bounding box center [515, 292] width 1030 height 393
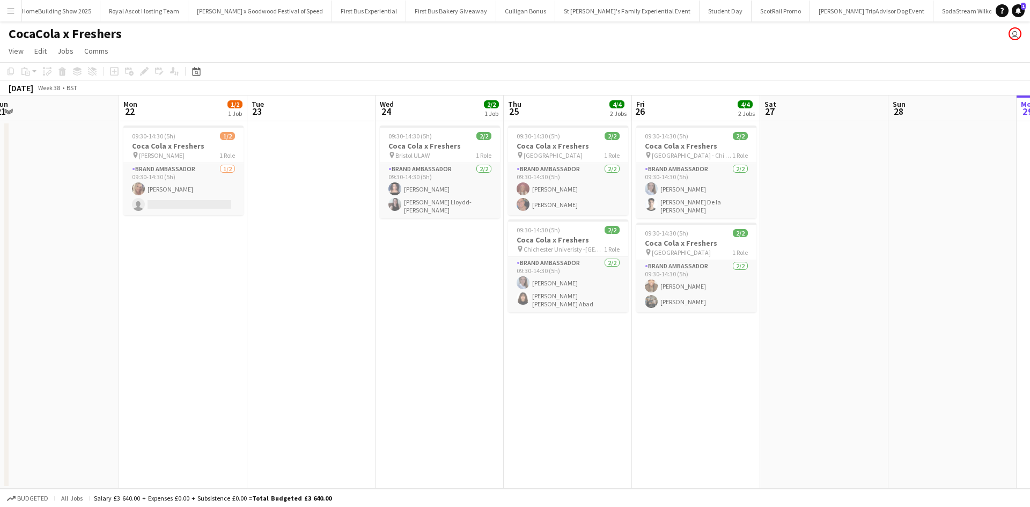
drag, startPoint x: 263, startPoint y: 348, endPoint x: 736, endPoint y: 331, distance: 472.5
click at [736, 331] on app-calendar-viewport "Fri 19 Sat 20 Sun 21 Mon 22 1/2 1 Job Tue 23 Wed 24 2/2 1 Job Thu 25 4/4 2 Jobs…" at bounding box center [515, 292] width 1030 height 393
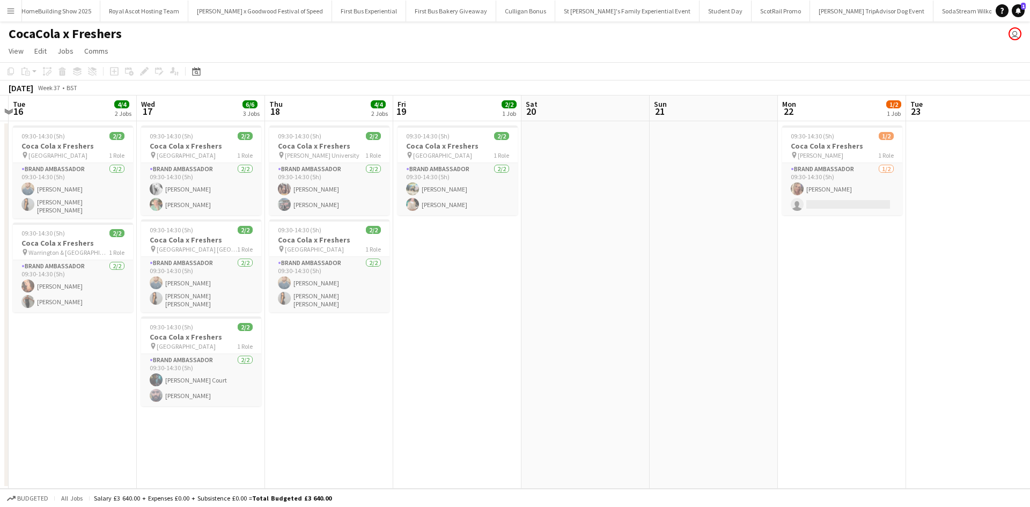
scroll to position [0, 243]
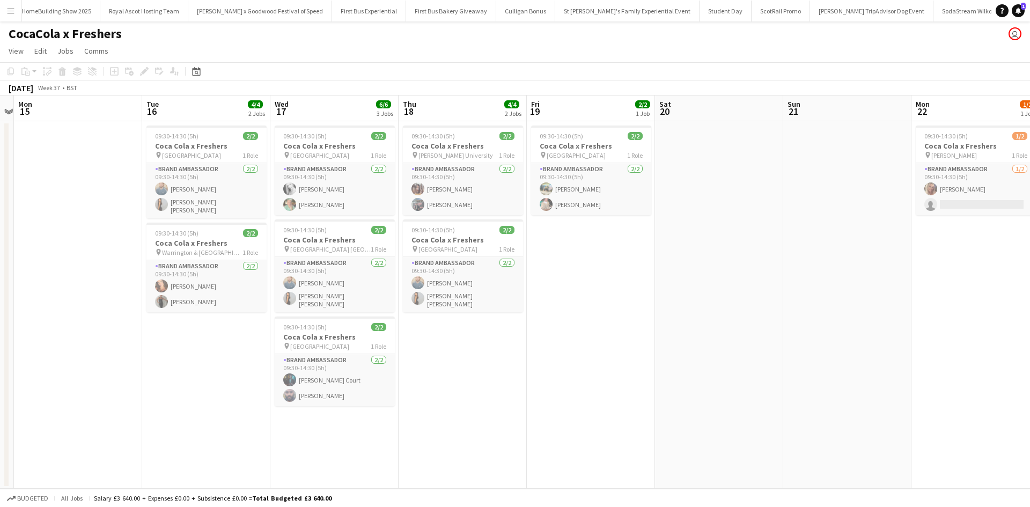
drag, startPoint x: 307, startPoint y: 339, endPoint x: 843, endPoint y: 304, distance: 537.1
click at [843, 304] on app-calendar-viewport "Sat 13 Sun 14 Mon 15 Tue 16 4/4 2 Jobs Wed 17 6/6 3 Jobs Thu 18 4/4 2 Jobs Fri …" at bounding box center [515, 292] width 1030 height 393
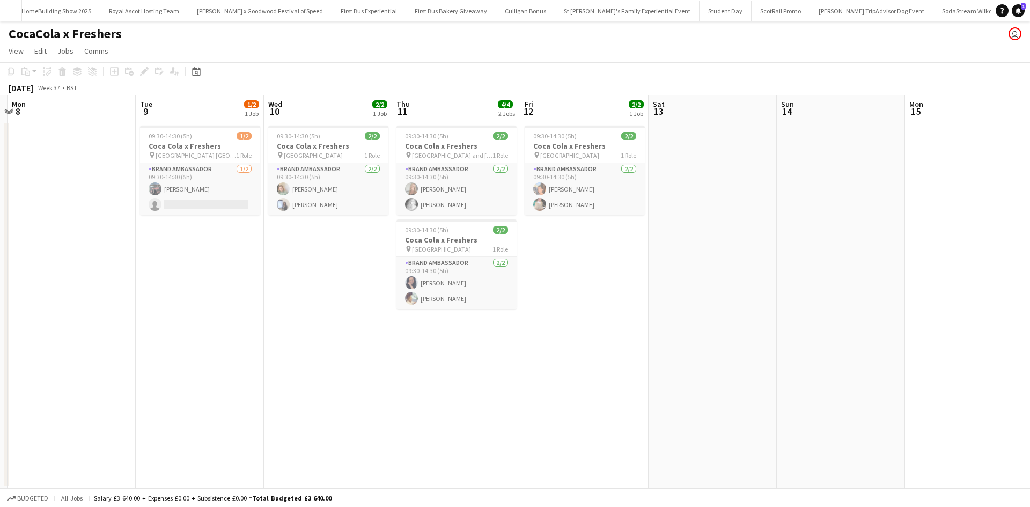
drag, startPoint x: 163, startPoint y: 393, endPoint x: 966, endPoint y: 295, distance: 808.7
click at [966, 295] on app-calendar-viewport "Sat 6 Sun 7 Mon 8 Tue 9 1/2 1 Job Wed 10 2/2 1 Job Thu 11 4/4 2 Jobs Fri 12 2/2…" at bounding box center [515, 292] width 1030 height 393
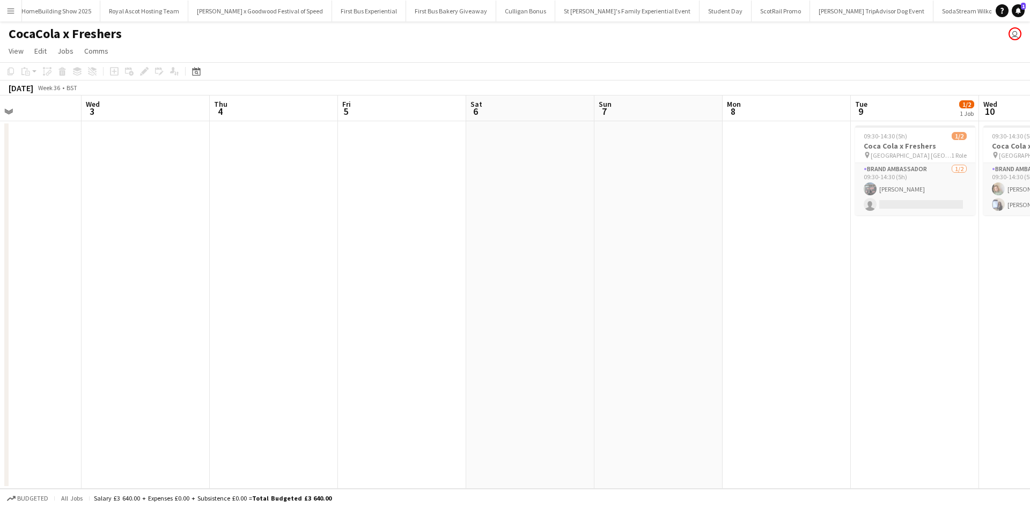
drag, startPoint x: 226, startPoint y: 379, endPoint x: 1030, endPoint y: 270, distance: 811.2
click at [1030, 270] on app-calendar-viewport "Sun 31 Mon 1 Tue 2 Wed 3 Thu 4 Fri 5 Sat 6 Sun 7 Mon 8 Tue 9 1/2 1 Job Wed 10 2…" at bounding box center [515, 292] width 1030 height 393
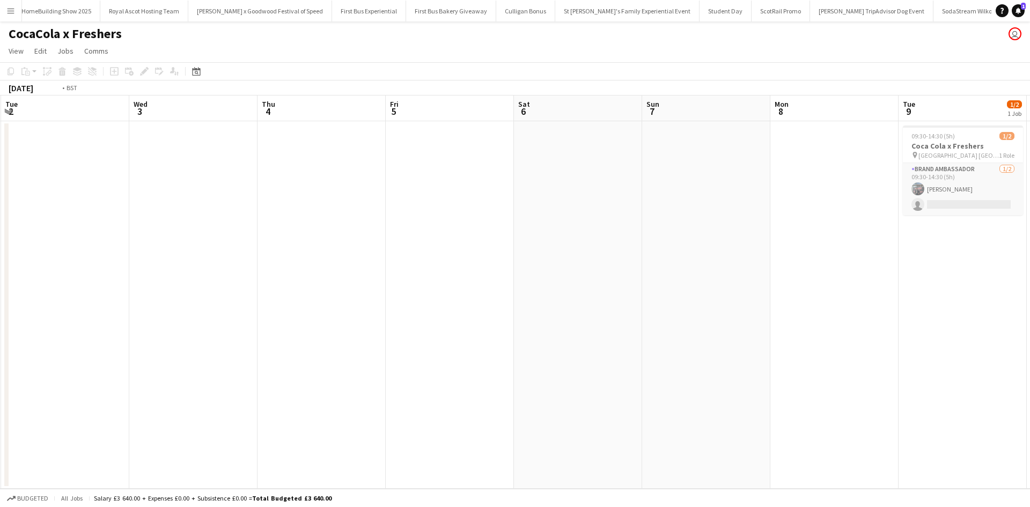
drag, startPoint x: 469, startPoint y: 282, endPoint x: 236, endPoint y: 239, distance: 237.4
click at [239, 239] on app-calendar-viewport "Fri 29 Sat 30 Sun 31 Mon 1 Tue 2 Wed 3 Thu 4 Fri 5 Sat 6 Sun 7 Mon 8 Tue 9 1/2 …" at bounding box center [515, 292] width 1030 height 393
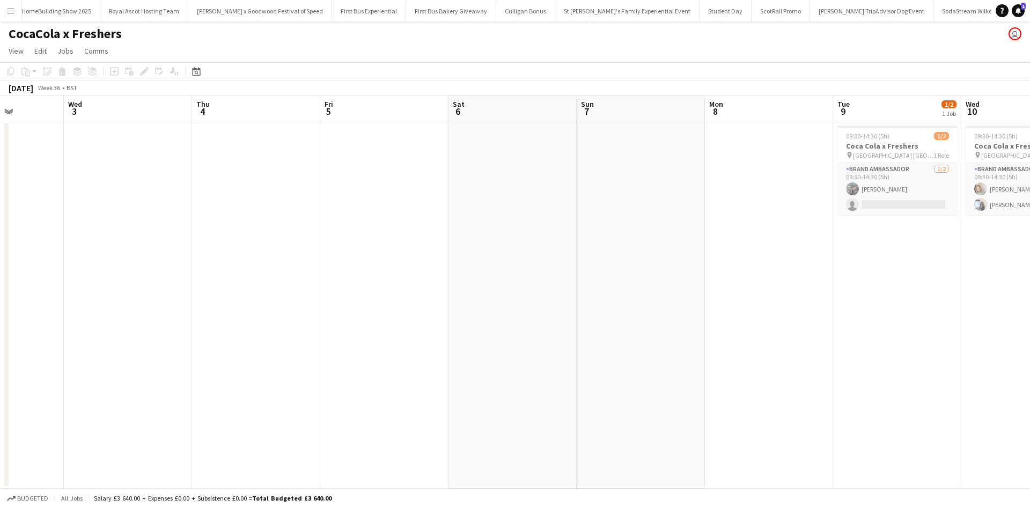
drag, startPoint x: 569, startPoint y: 258, endPoint x: 120, endPoint y: 237, distance: 449.6
click at [120, 237] on app-calendar-viewport "Sun 31 Mon 1 Tue 2 Wed 3 Thu 4 Fri 5 Sat 6 Sun 7 Mon 8 Tue 9 1/2 1 Job Wed 10 2…" at bounding box center [515, 292] width 1030 height 393
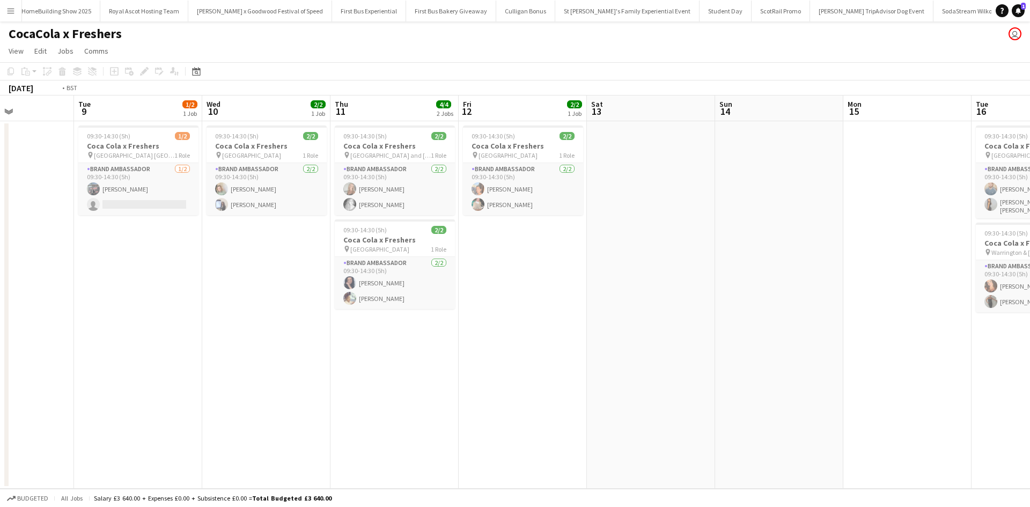
scroll to position [0, 318]
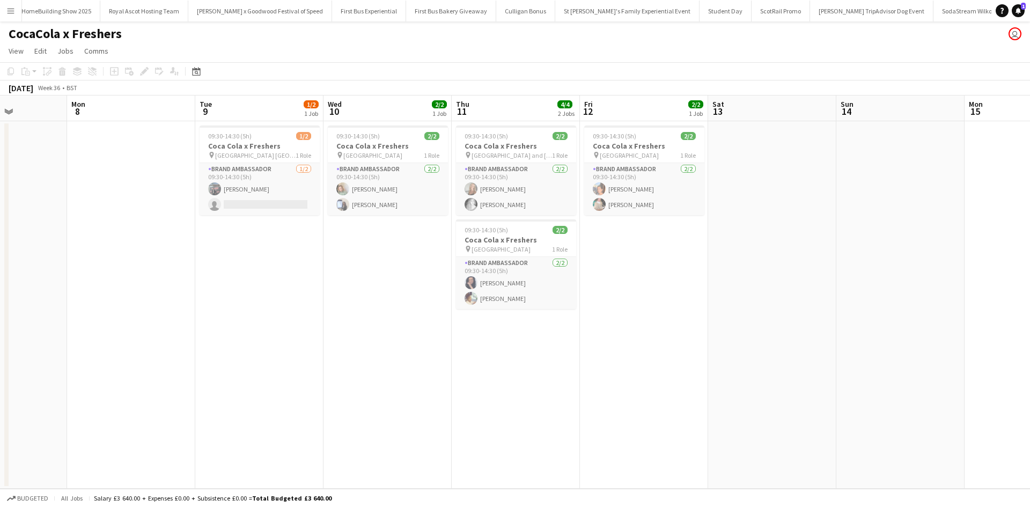
drag, startPoint x: 510, startPoint y: 278, endPoint x: 436, endPoint y: 256, distance: 77.2
click at [436, 256] on app-calendar-viewport "Fri 5 Sat 6 Sun 7 Mon 8 Tue 9 1/2 1 Job Wed 10 2/2 1 Job Thu 11 4/4 2 Jobs Fri …" at bounding box center [515, 292] width 1030 height 393
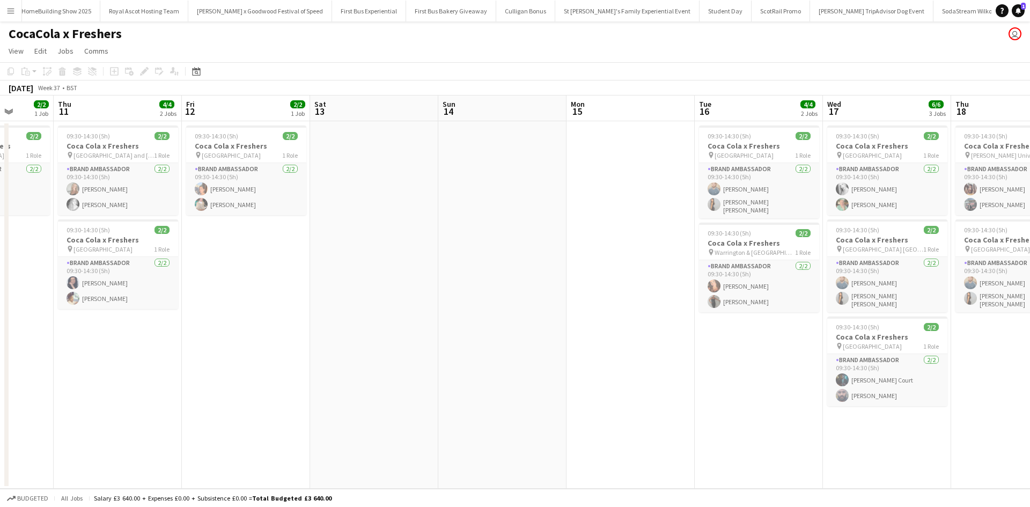
drag, startPoint x: 787, startPoint y: 302, endPoint x: 108, endPoint y: 285, distance: 678.9
click at [108, 285] on app-calendar-viewport "Sun 7 Mon 8 Tue 9 1/2 1 Job Wed 10 2/2 1 Job Thu 11 4/4 2 Jobs Fri 12 2/2 1 Job…" at bounding box center [515, 292] width 1030 height 393
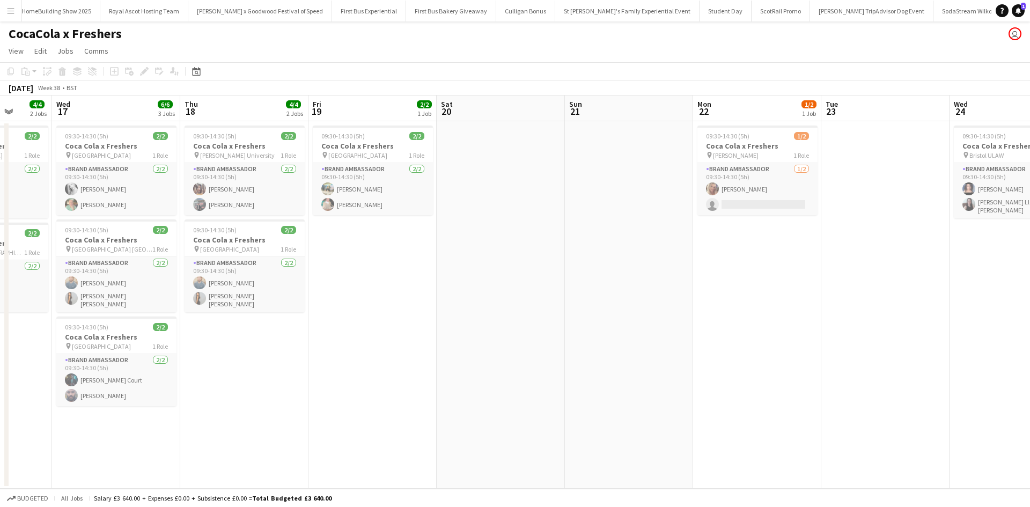
drag, startPoint x: 875, startPoint y: 375, endPoint x: 0, endPoint y: 287, distance: 879.6
click at [0, 287] on app-calendar-viewport "Sun 14 Mon 15 Tue 16 4/4 2 Jobs Wed 17 6/6 3 Jobs Thu 18 4/4 2 Jobs Fri 19 2/2 …" at bounding box center [515, 292] width 1030 height 393
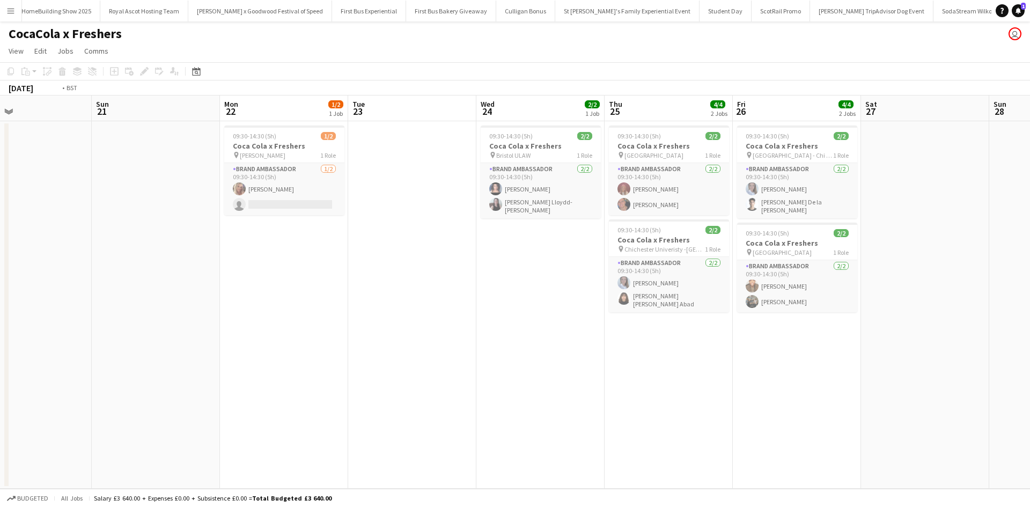
drag, startPoint x: 730, startPoint y: 361, endPoint x: 0, endPoint y: 282, distance: 734.0
click at [0, 282] on app-calendar-viewport "Wed 17 6/6 3 Jobs Thu 18 4/4 2 Jobs Fri 19 2/2 1 Job Sat 20 Sun 21 Mon 22 1/2 1…" at bounding box center [515, 292] width 1030 height 393
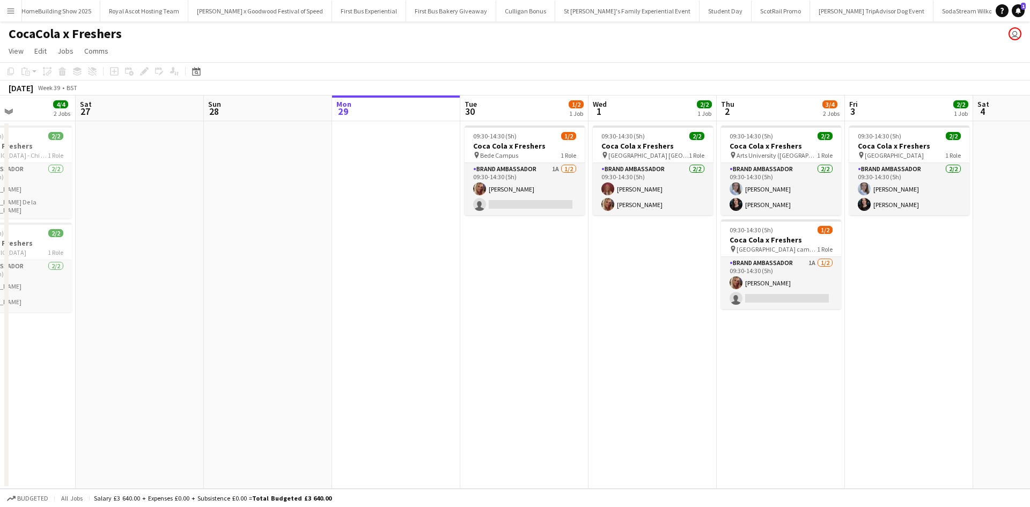
drag, startPoint x: 631, startPoint y: 341, endPoint x: 230, endPoint y: 307, distance: 402.8
click at [230, 307] on app-calendar-viewport "Wed 24 2/2 1 Job Thu 25 4/4 2 Jobs Fri 26 4/4 2 Jobs Sat 27 Sun 28 Mon 29 Tue 3…" at bounding box center [515, 292] width 1030 height 393
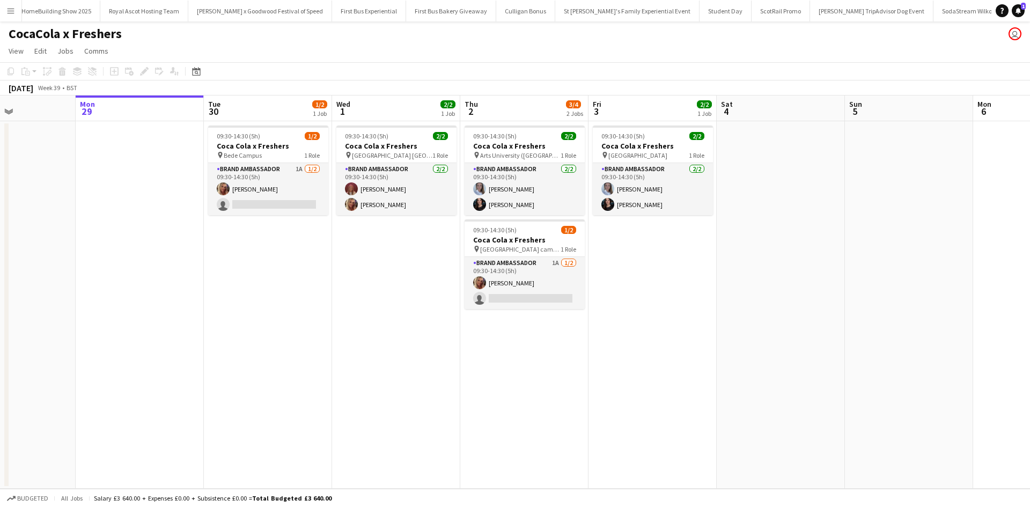
scroll to position [0, 310]
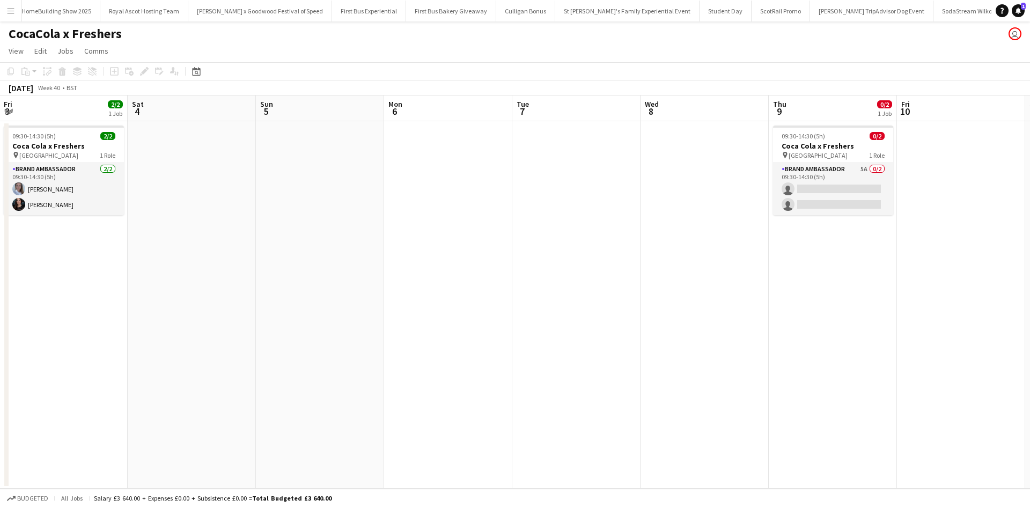
drag, startPoint x: 723, startPoint y: 377, endPoint x: 98, endPoint y: 340, distance: 626.7
click at [98, 340] on app-calendar-viewport "Tue 30 1/2 1 Job Wed 1 2/2 1 Job Thu 2 3/4 2 Jobs Fri 3 2/2 1 Job Sat 4 Sun 5 M…" at bounding box center [515, 292] width 1030 height 393
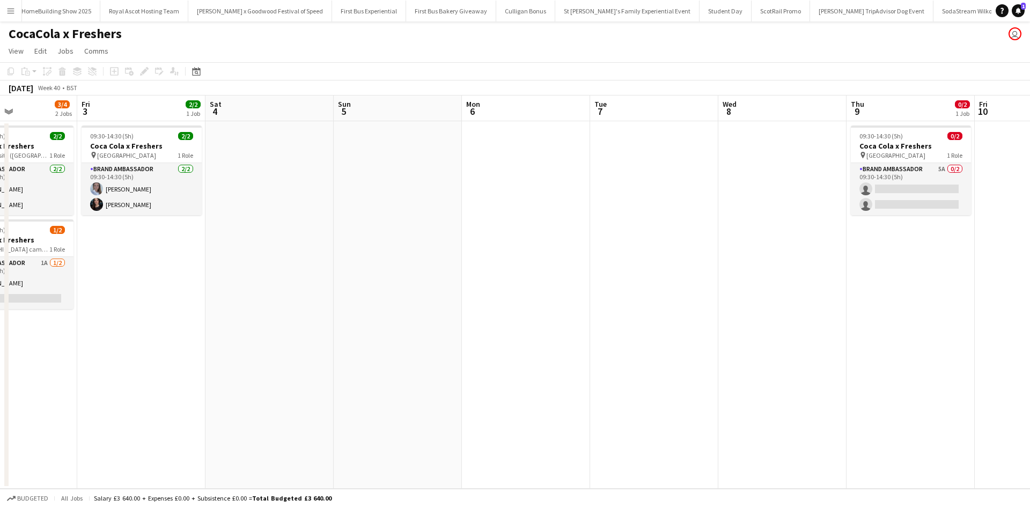
drag, startPoint x: 787, startPoint y: 377, endPoint x: 1030, endPoint y: 376, distance: 243.1
click at [1030, 376] on app-calendar-viewport "Tue 30 1/2 1 Job Wed 1 2/2 1 Job Thu 2 3/4 2 Jobs Fri 3 2/2 1 Job Sat 4 Sun 5 M…" at bounding box center [515, 292] width 1030 height 393
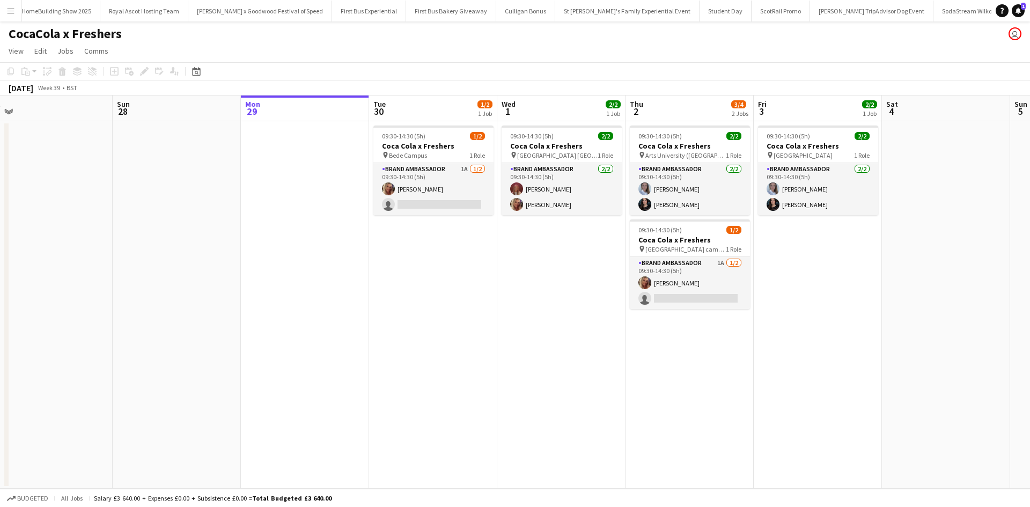
drag, startPoint x: 313, startPoint y: 394, endPoint x: 899, endPoint y: 375, distance: 586.2
click at [899, 373] on app-calendar-viewport "Thu 25 4/4 2 Jobs Fri 26 4/4 2 Jobs Sat 27 Sun 28 Mon 29 Tue 30 1/2 1 Job Wed 1…" at bounding box center [515, 292] width 1030 height 393
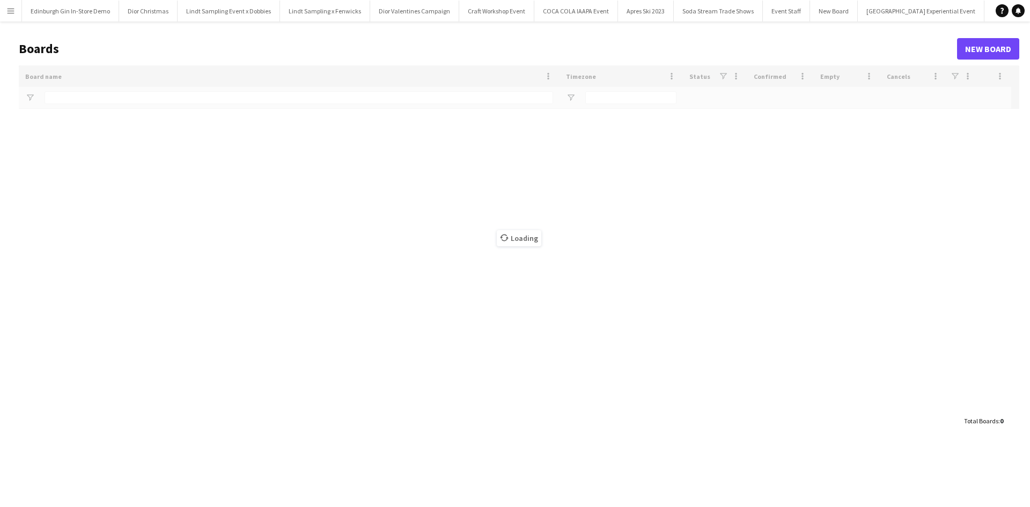
type input "**********"
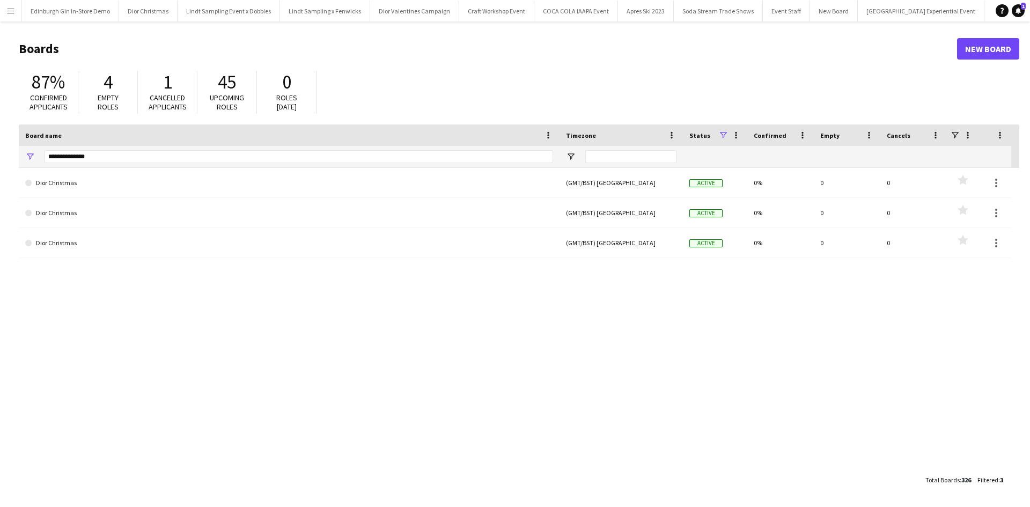
click at [11, 16] on button "Menu" at bounding box center [10, 10] width 21 height 21
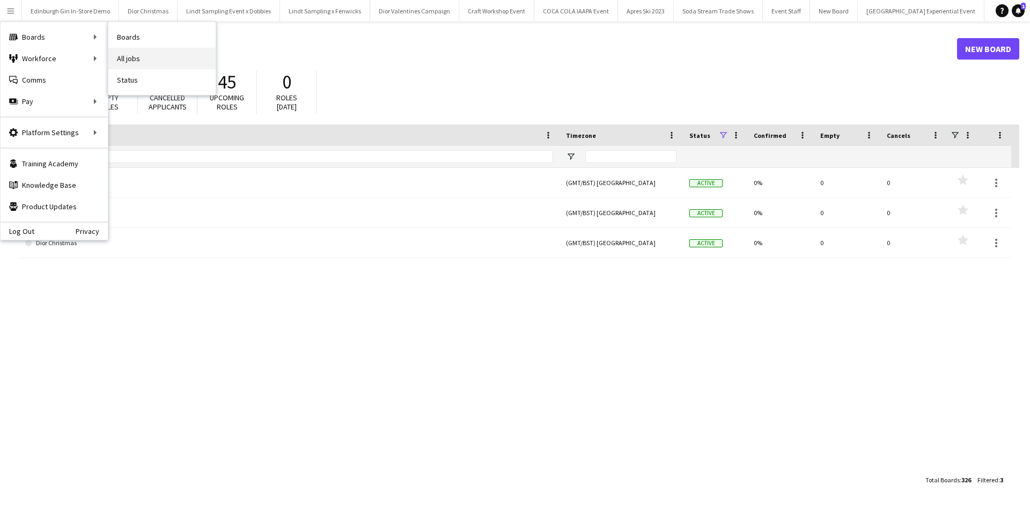
click at [143, 55] on link "All jobs" at bounding box center [161, 58] width 107 height 21
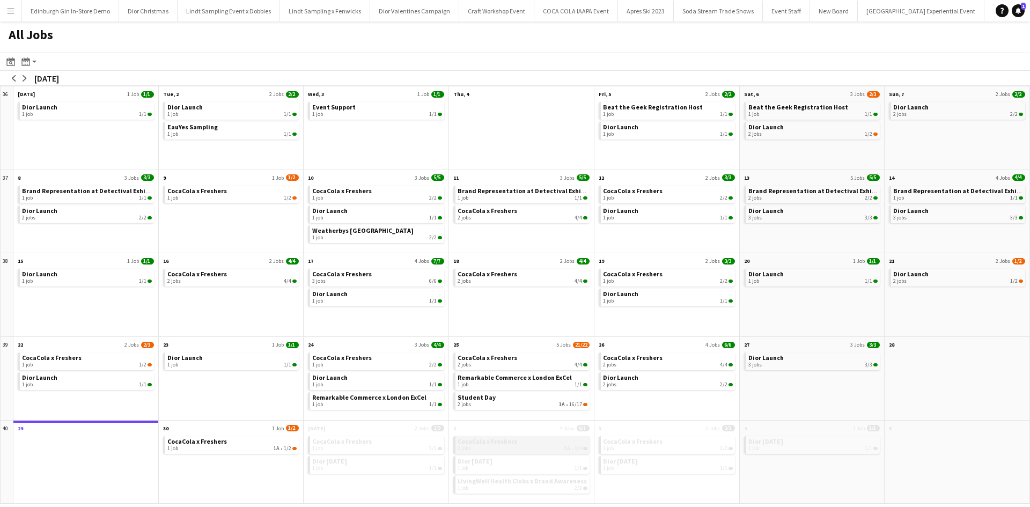
click at [514, 443] on span "CocaCola x Freshers" at bounding box center [488, 441] width 60 height 8
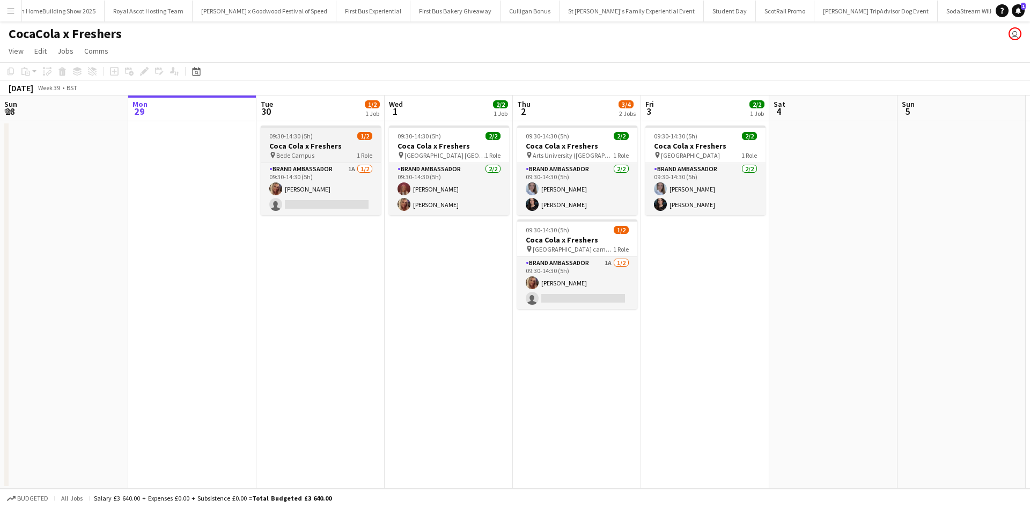
scroll to position [0, 10736]
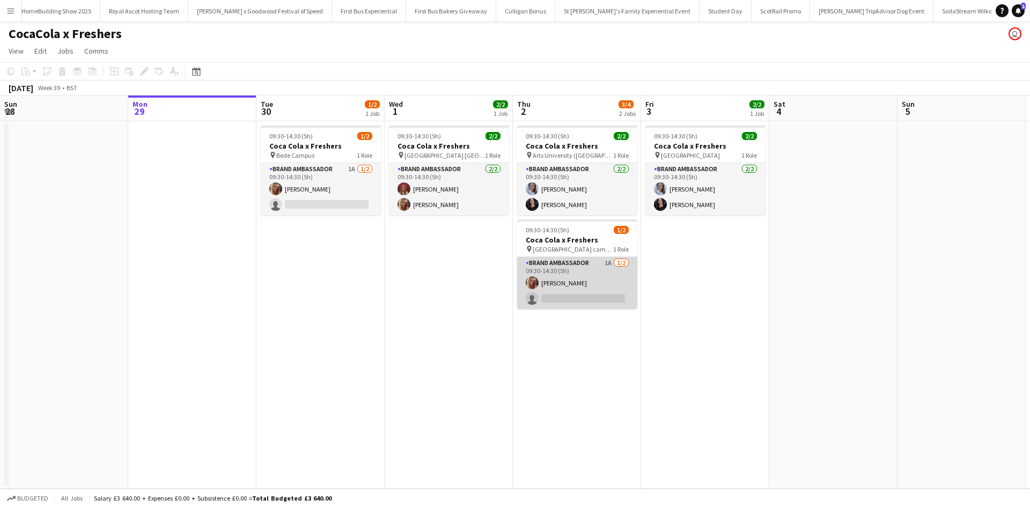
click at [589, 283] on app-card-role "Brand Ambassador 1A [DATE] 09:30-14:30 (5h) [PERSON_NAME] single-neutral-actions" at bounding box center [577, 283] width 120 height 52
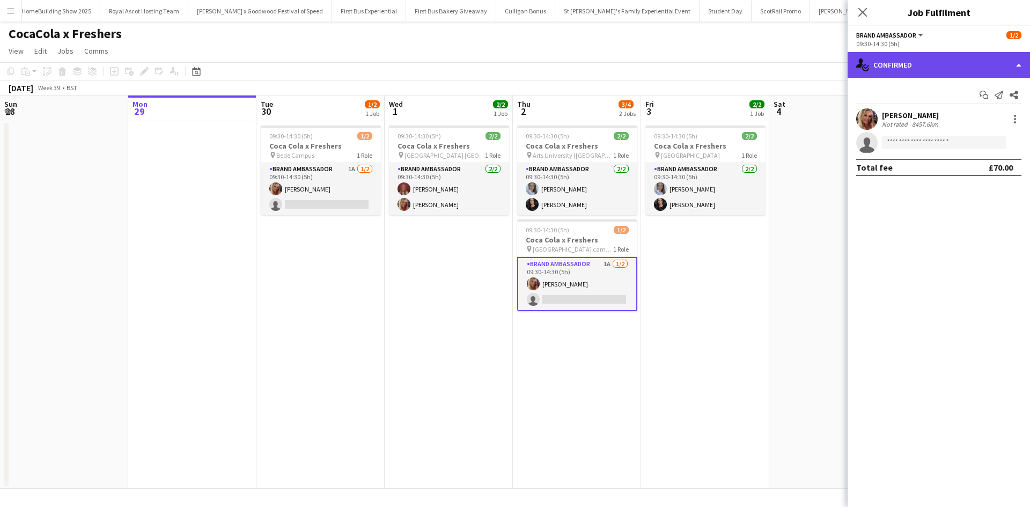
click at [937, 69] on div "single-neutral-actions-check-2 Confirmed" at bounding box center [939, 65] width 182 height 26
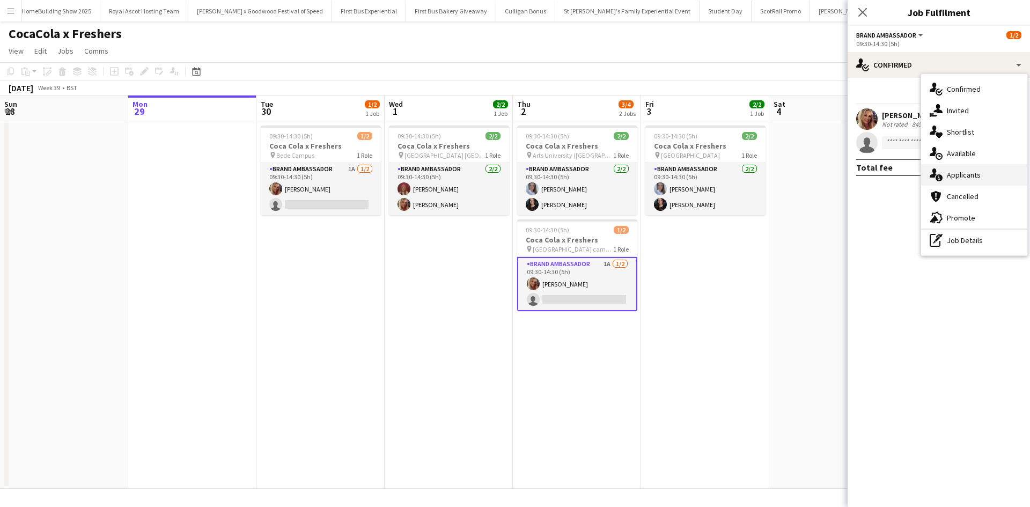
click at [972, 173] on span "Applicants" at bounding box center [964, 175] width 34 height 10
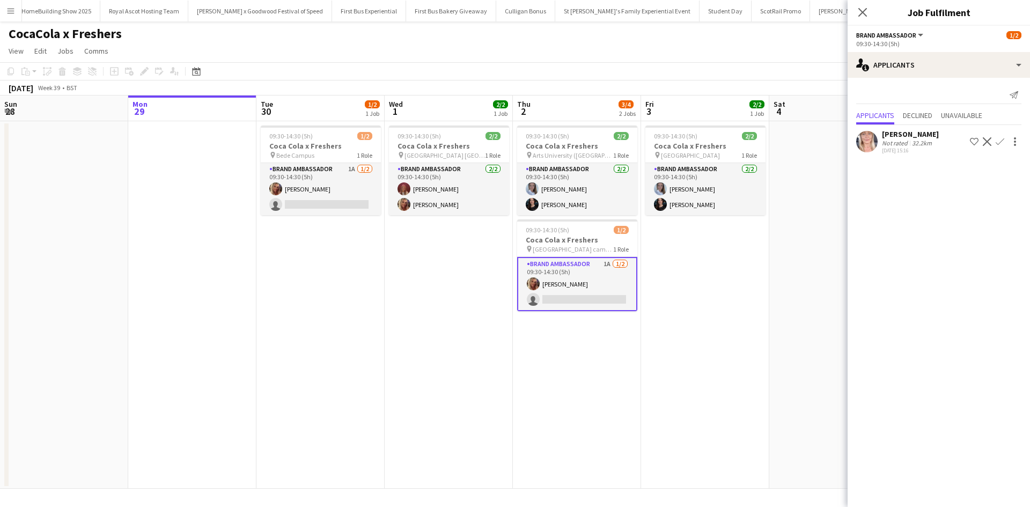
click at [298, 319] on app-date-cell "09:30-14:30 (5h) 1/2 Coca Cola x Freshers pin Bede Campus 1 Role Brand Ambassad…" at bounding box center [320, 305] width 128 height 368
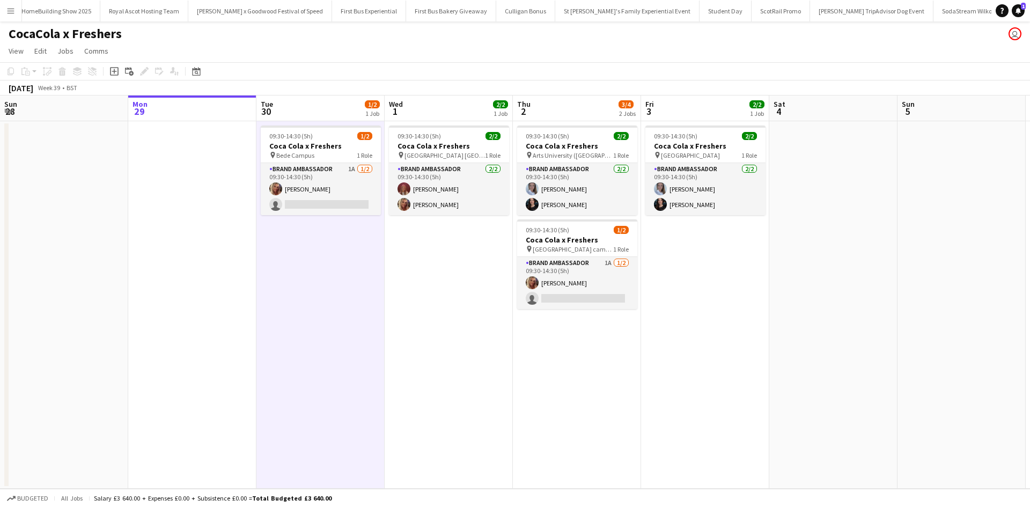
click at [10, 14] on app-icon "Menu" at bounding box center [10, 10] width 9 height 9
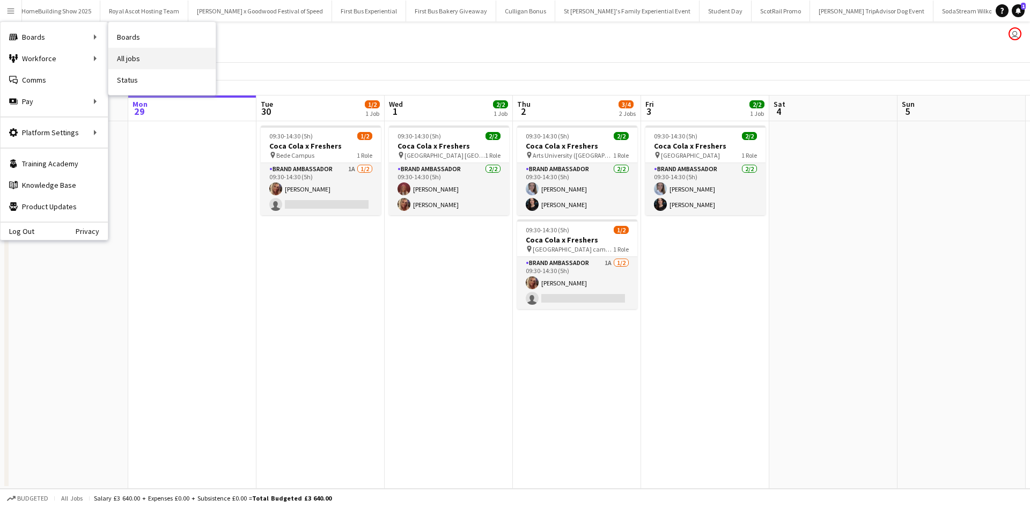
click at [130, 60] on link "All jobs" at bounding box center [161, 58] width 107 height 21
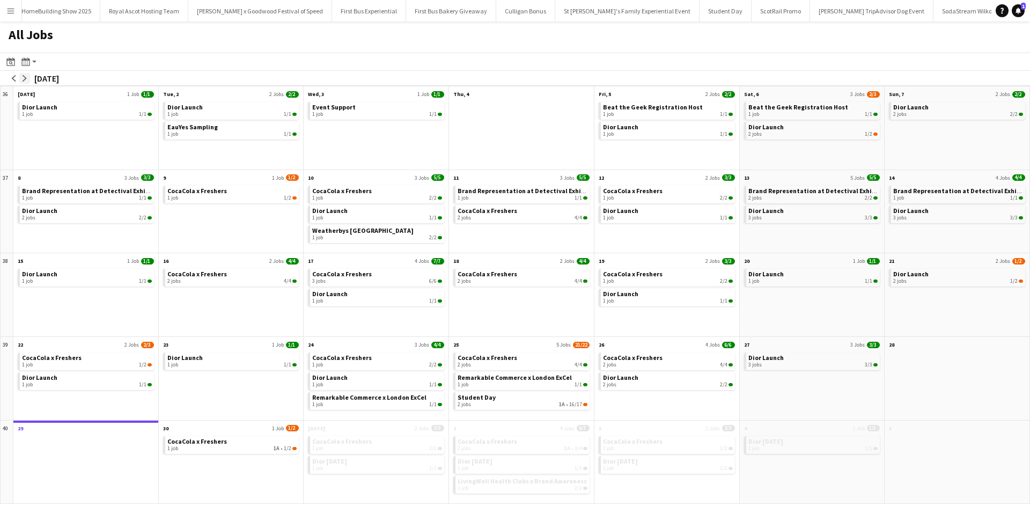
click at [26, 80] on app-icon "arrow-right" at bounding box center [24, 78] width 6 height 6
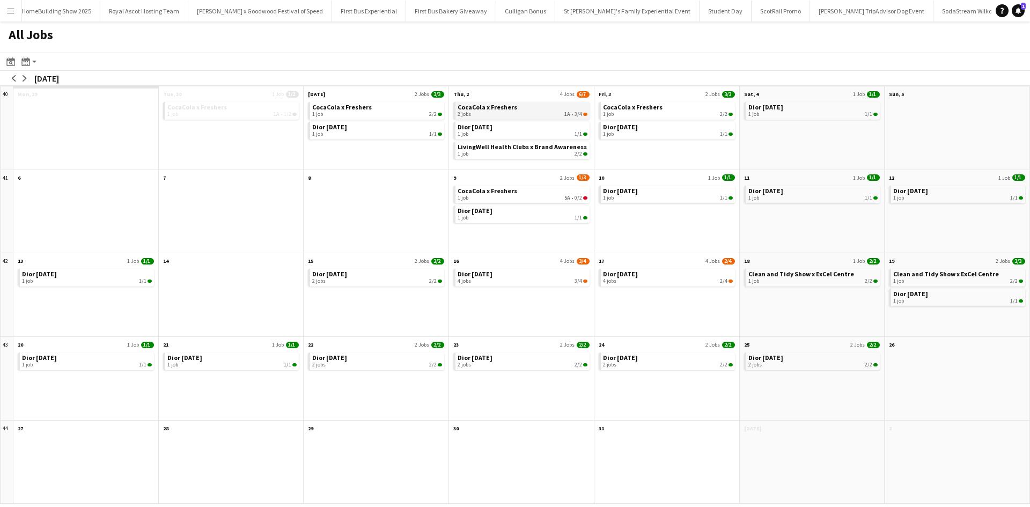
click at [510, 111] on span "CocaCola x Freshers" at bounding box center [488, 107] width 60 height 8
click at [511, 198] on div "1 job 5A • 0/2" at bounding box center [523, 198] width 130 height 6
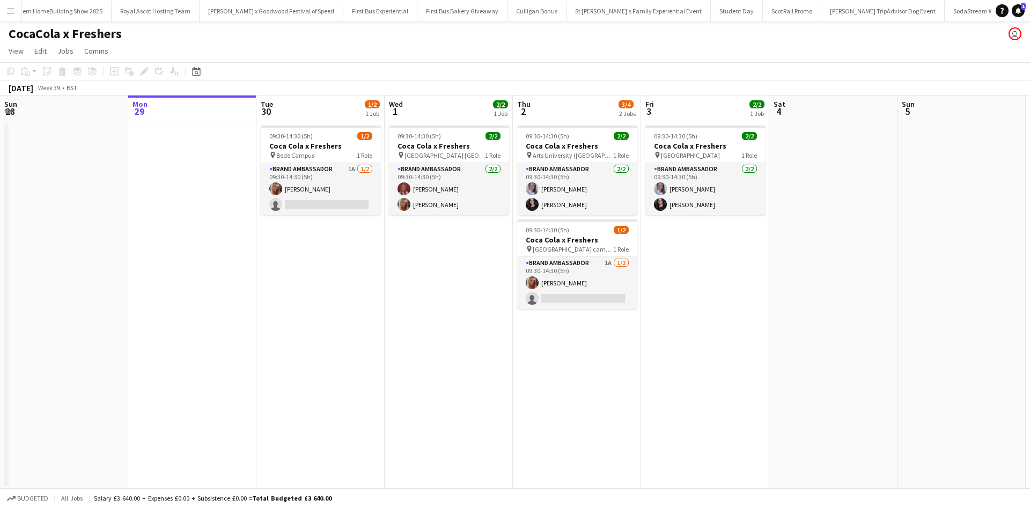
scroll to position [0, 10736]
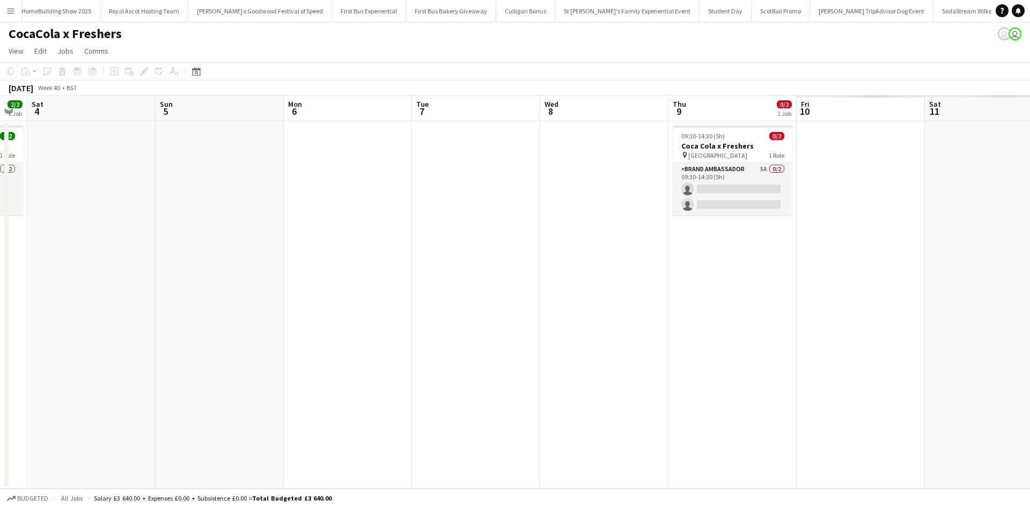
drag, startPoint x: 866, startPoint y: 317, endPoint x: 71, endPoint y: 246, distance: 797.8
click at [108, 247] on app-calendar-viewport "Wed 1 2/2 1 Job Thu 2 3/4 2 Jobs Fri 3 2/2 1 Job Sat 4 Sun 5 Mon 6 Tue 7 Wed 8 …" at bounding box center [515, 292] width 1030 height 393
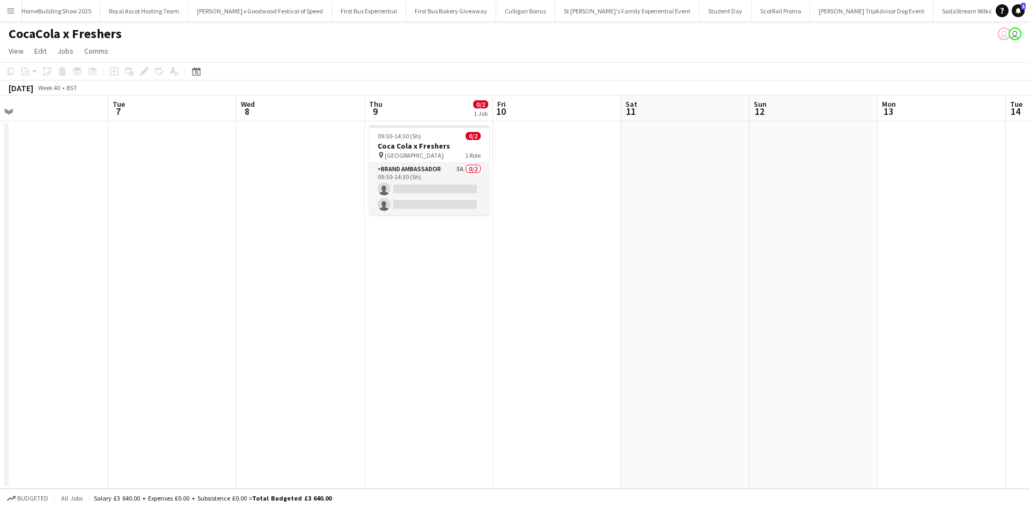
scroll to position [0, 258]
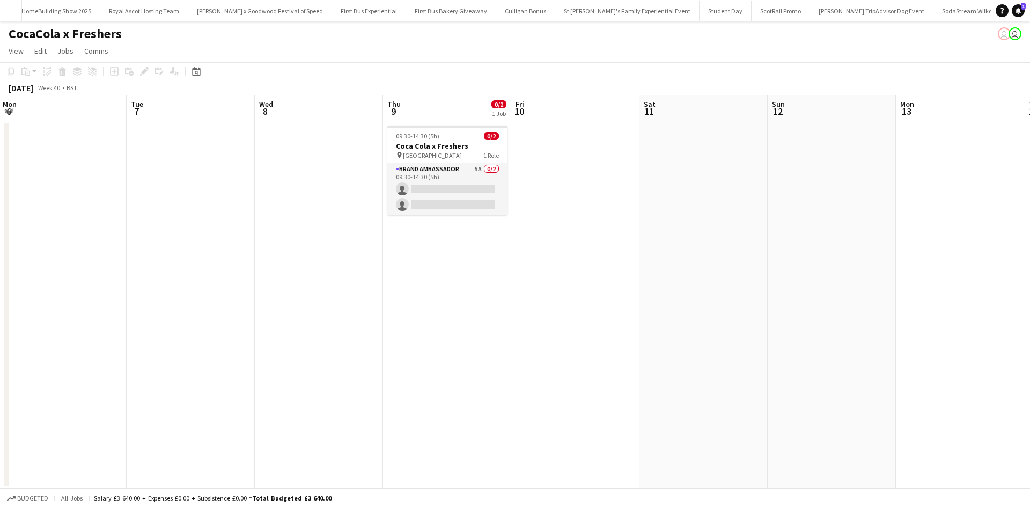
drag, startPoint x: 866, startPoint y: 286, endPoint x: 725, endPoint y: 273, distance: 141.7
click at [725, 273] on app-calendar-viewport "Sat 4 Sun 5 Mon 6 Tue 7 Wed 8 Thu 9 0/2 1 Job Fri 10 Sat 11 Sun 12 Mon 13 Tue 1…" at bounding box center [515, 292] width 1030 height 393
